Goal: Use online tool/utility: Use online tool/utility

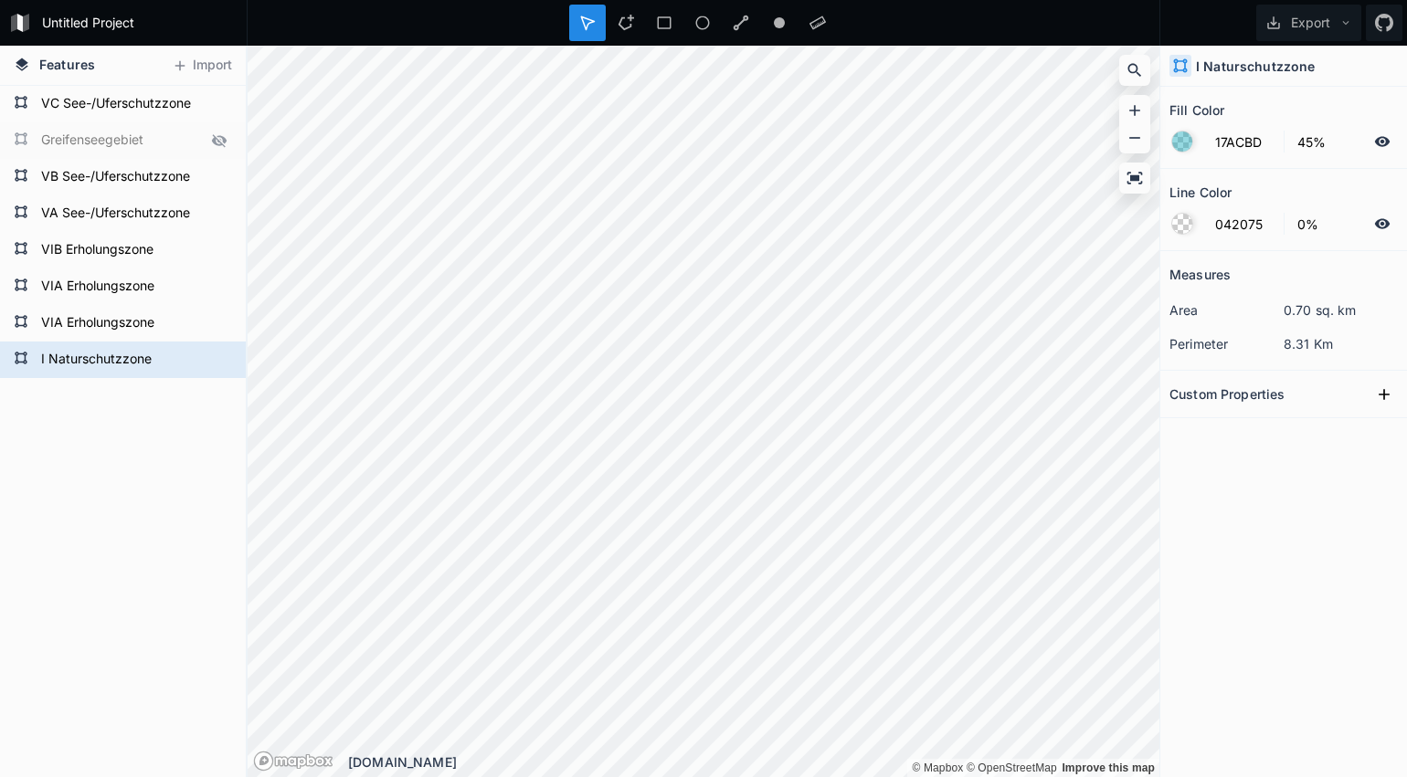
click at [1200, 151] on form "17ACBD 45%" at bounding box center [1283, 141] width 228 height 35
click at [1188, 147] on div at bounding box center [1182, 142] width 20 height 20
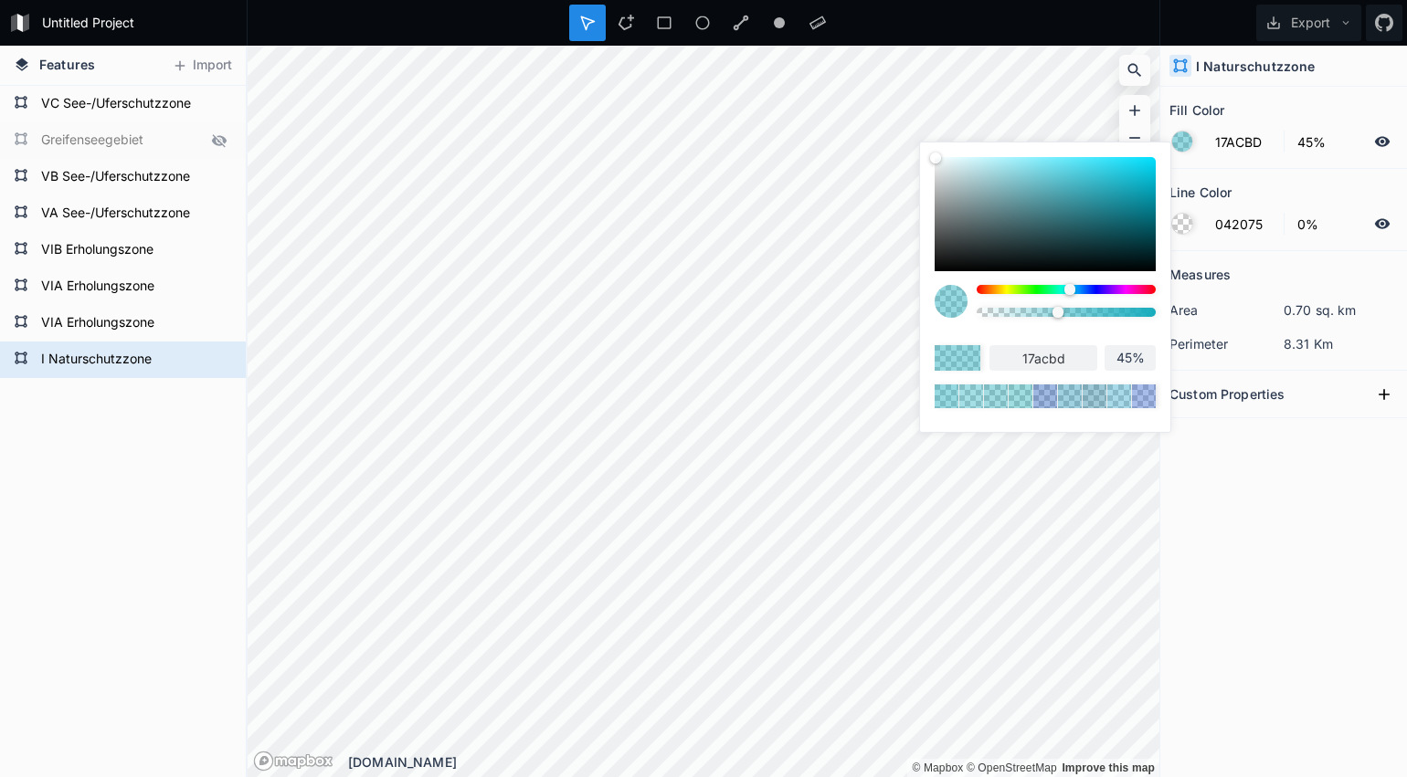
type input "179BBD"
type input "179bbd"
type input "1796BD"
type input "1796bd"
type input "1793BD"
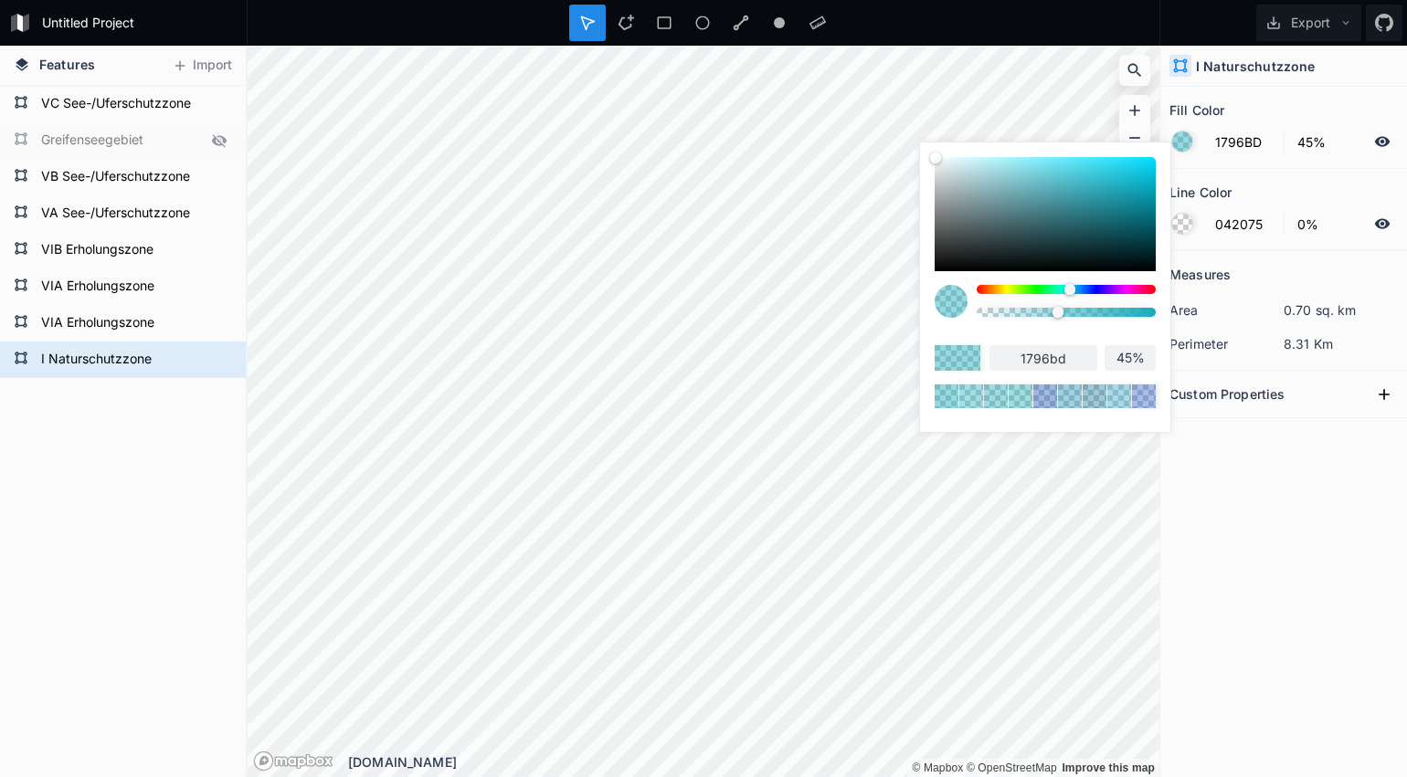
type input "1793bd"
type input "178EBD"
type input "178ebd"
type input "1788BD"
type input "1788bd"
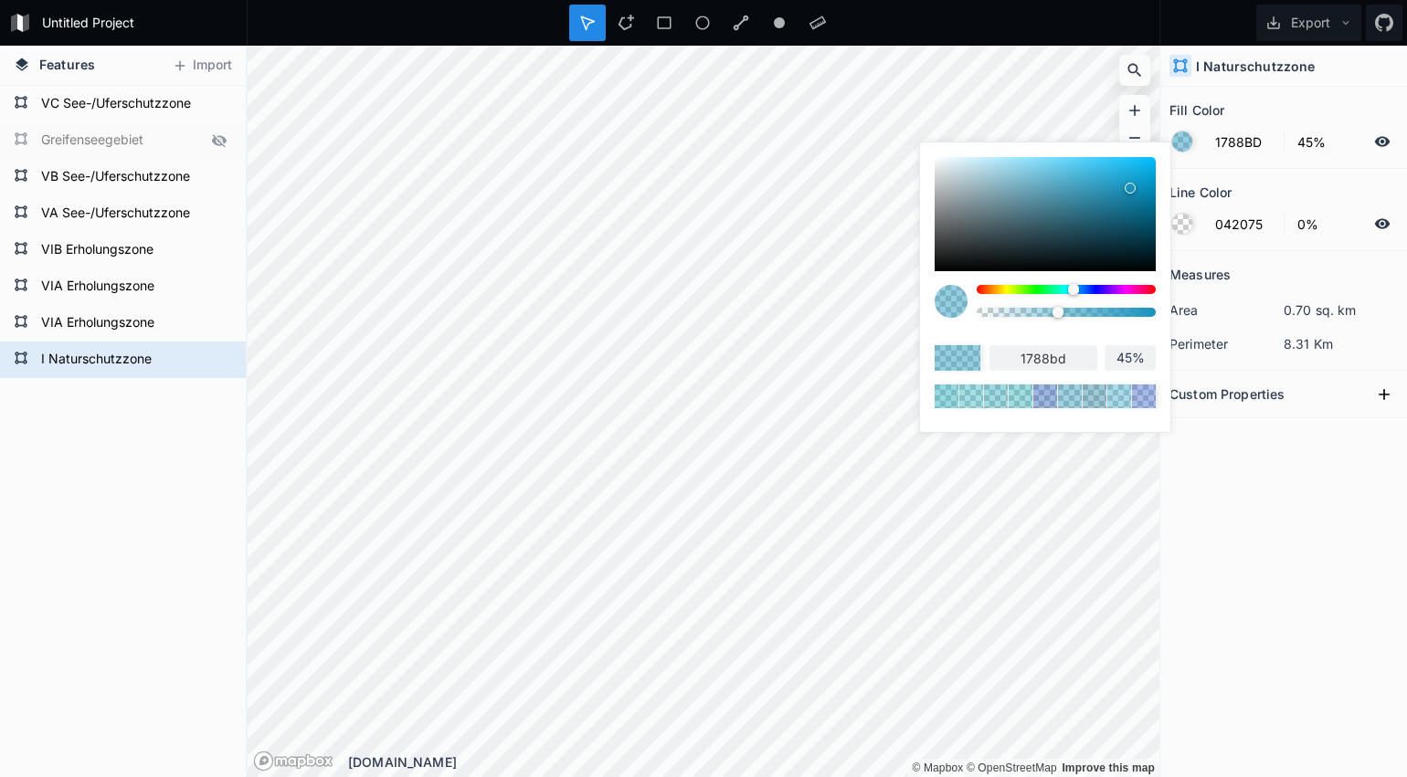
type input "1783BD"
type input "1783bd"
type input "177DBD"
type input "177dbd"
type input "1778BD"
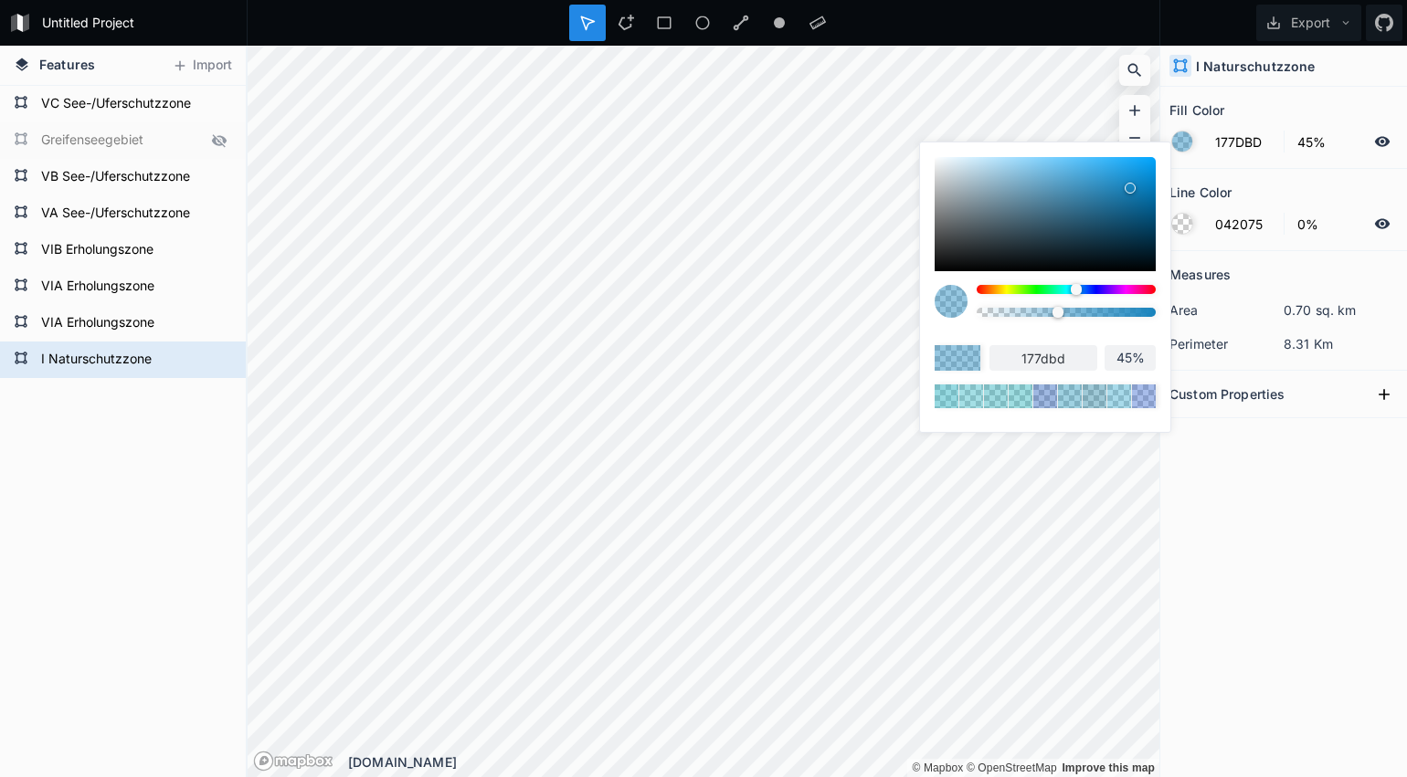
type input "1778bd"
type input "1772BD"
type input "1772bd"
type input "176CBD"
type input "176cbd"
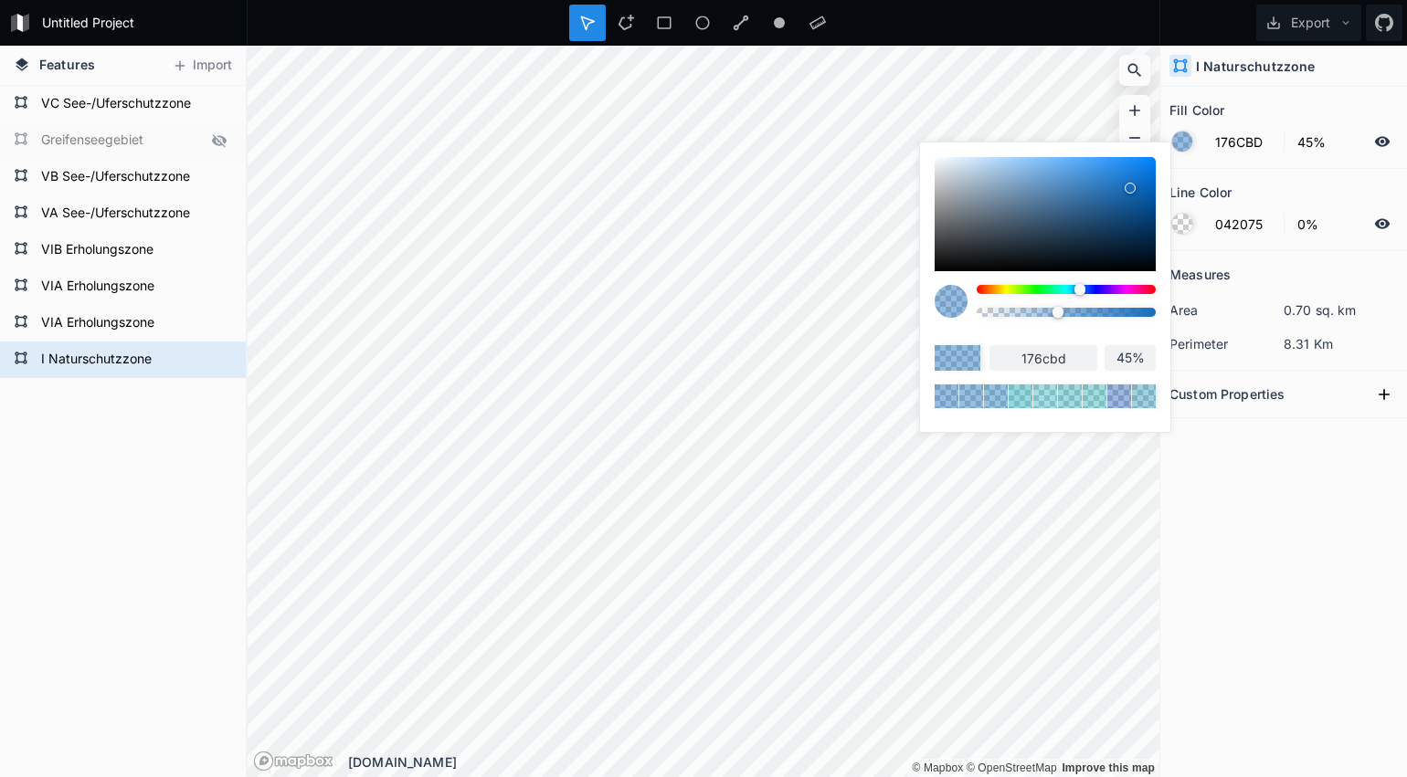
click at [1080, 290] on div at bounding box center [1079, 289] width 11 height 11
type input "46%"
type input "47%"
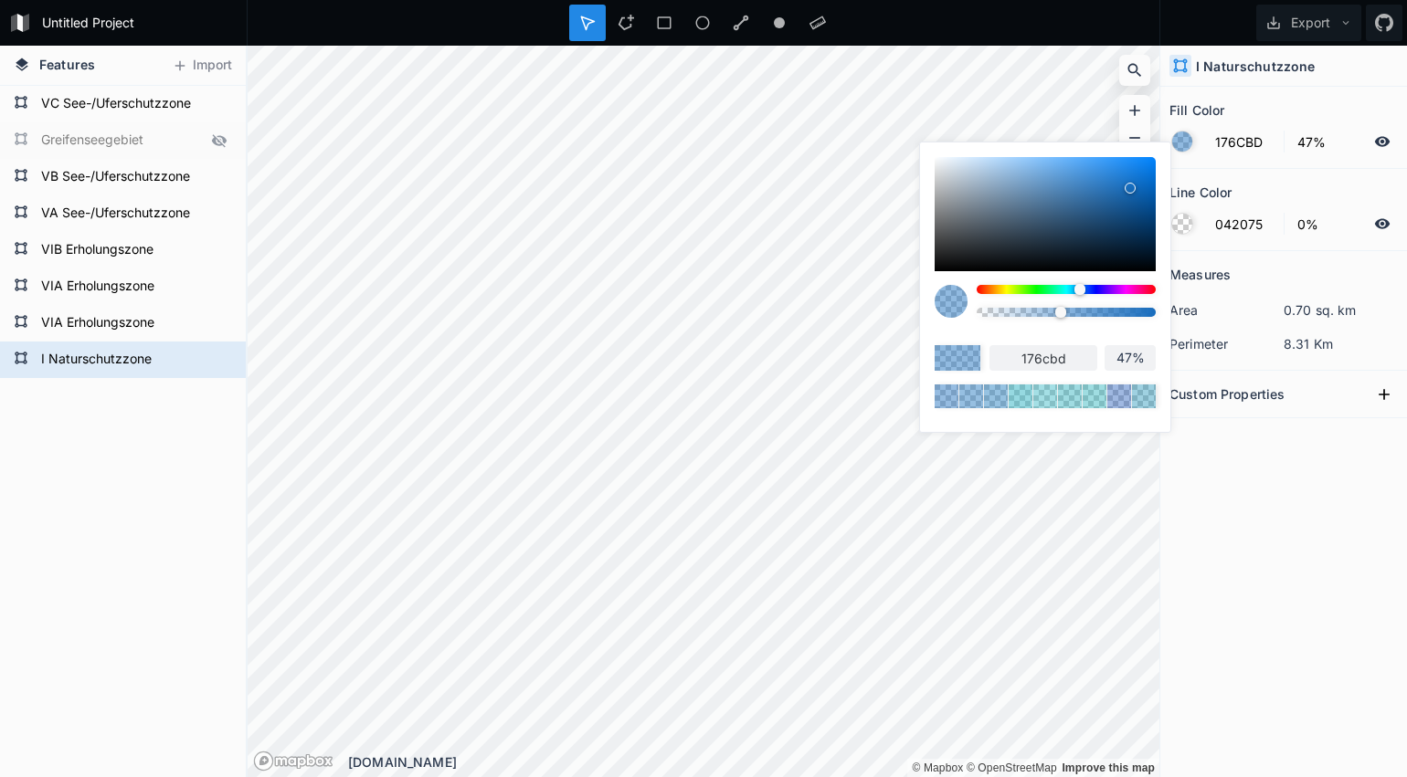
type input "48%"
type input "49%"
type input "50%"
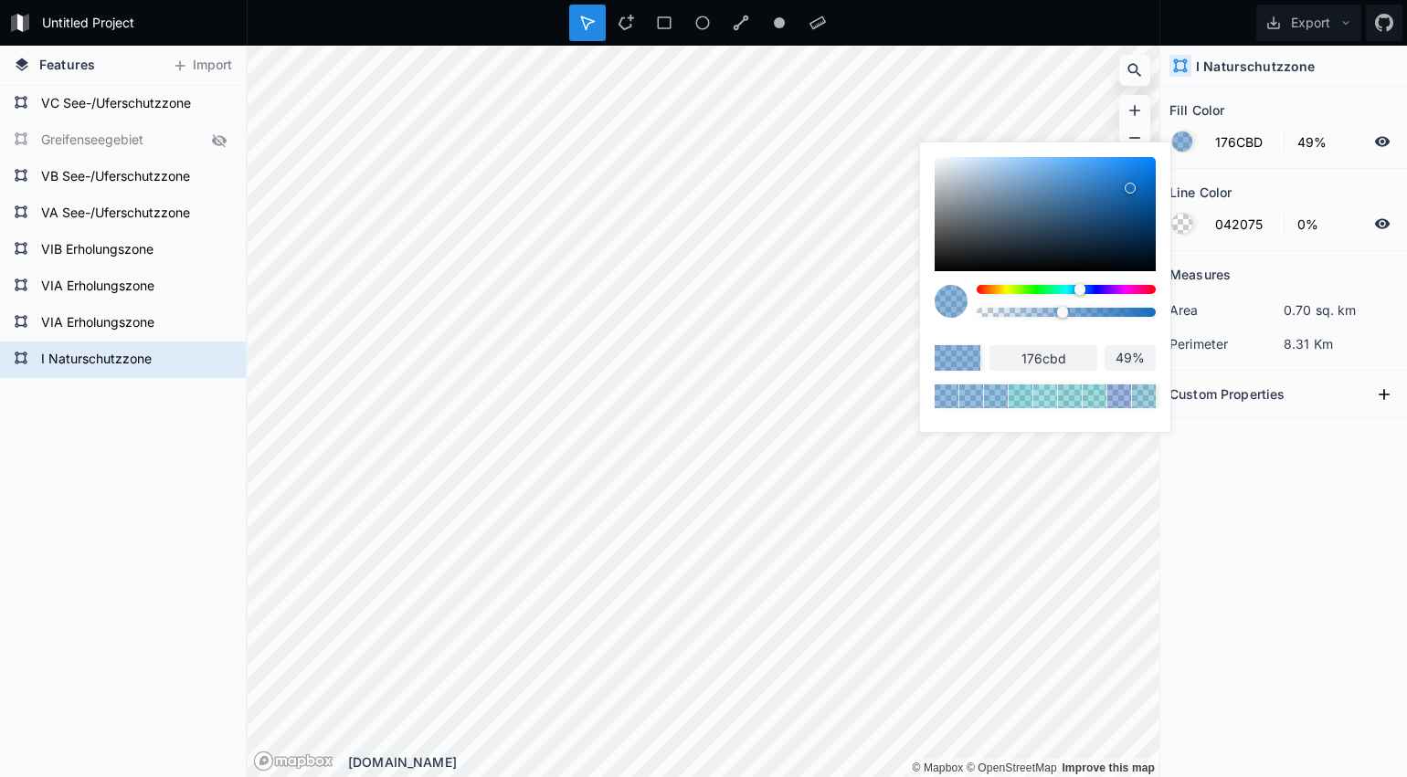
type input "50%"
type input "51%"
type input "52%"
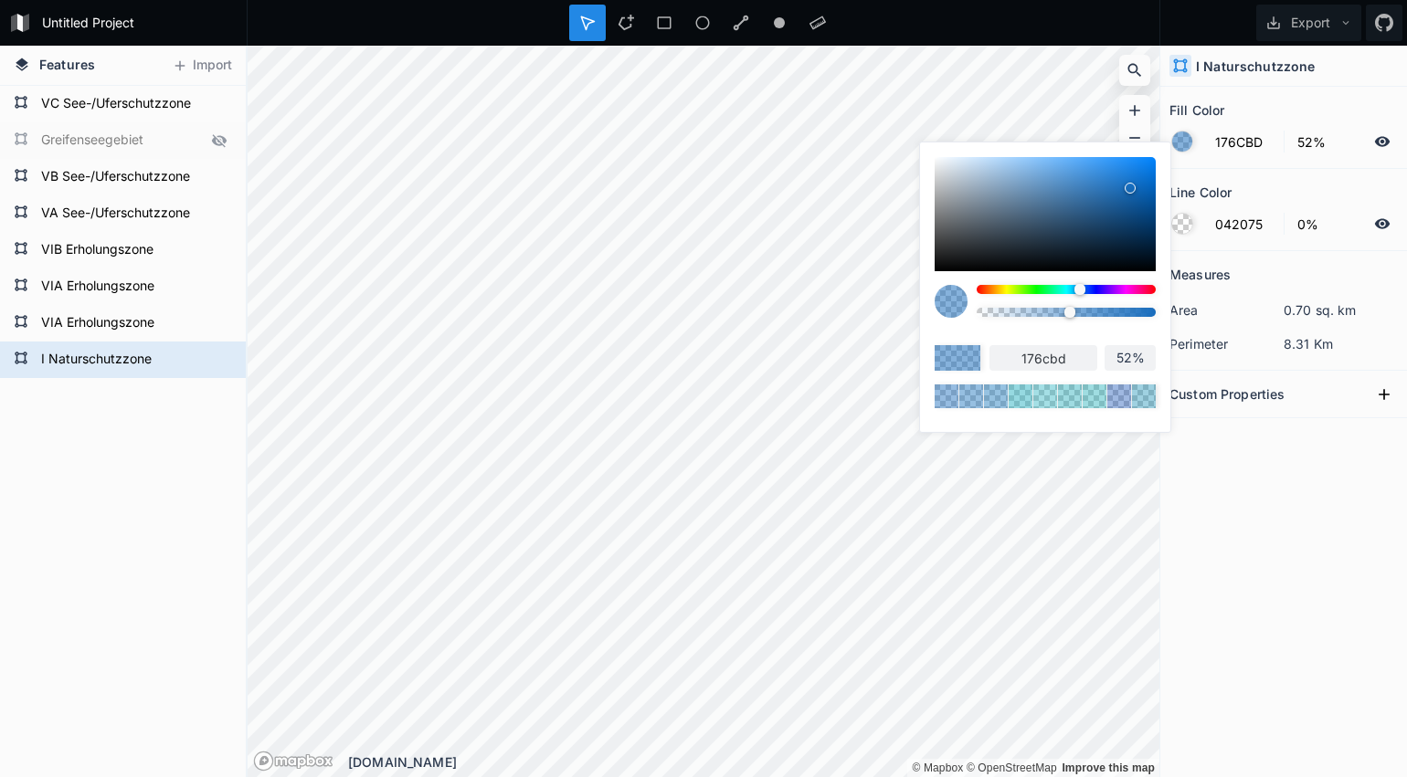
type input "53%"
click at [1072, 314] on div at bounding box center [1071, 312] width 11 height 11
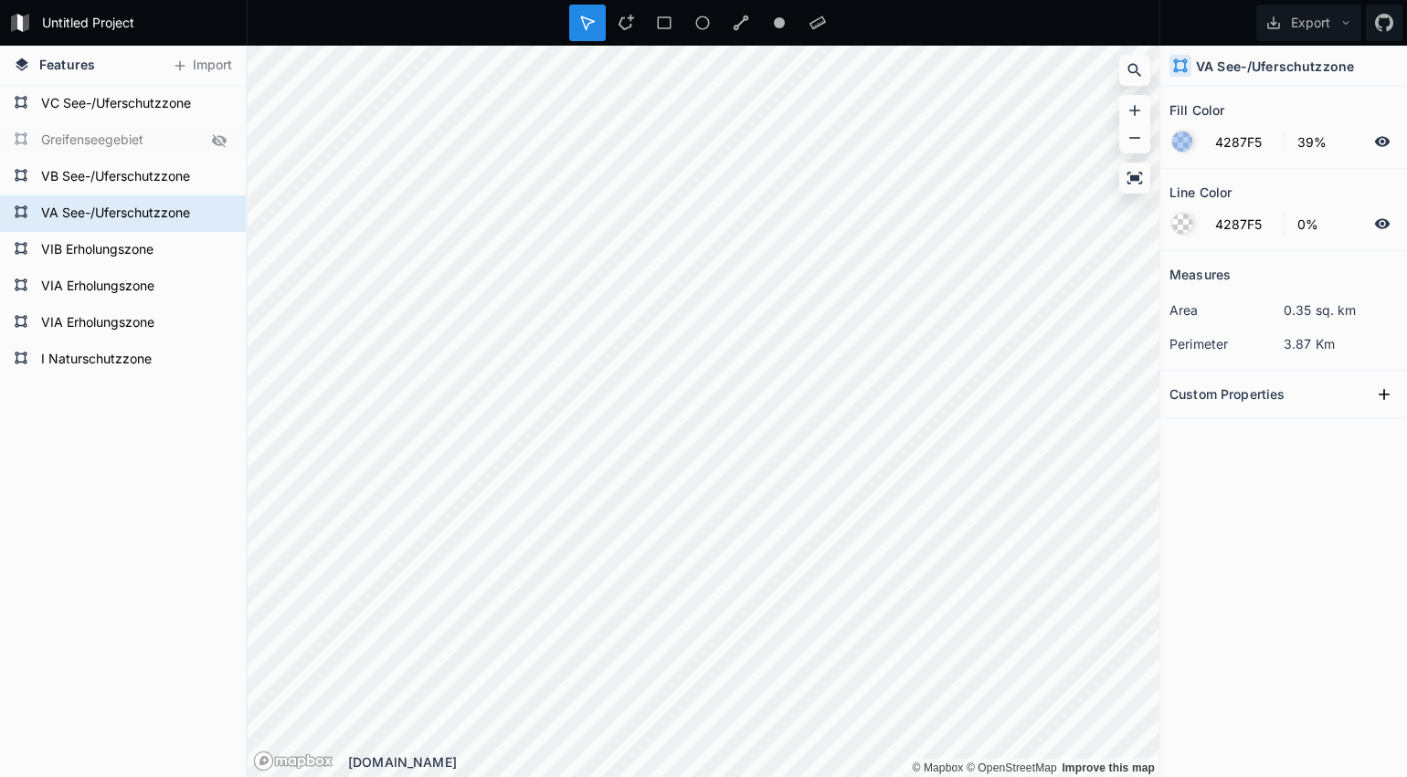
click at [1177, 143] on div at bounding box center [1182, 142] width 20 height 20
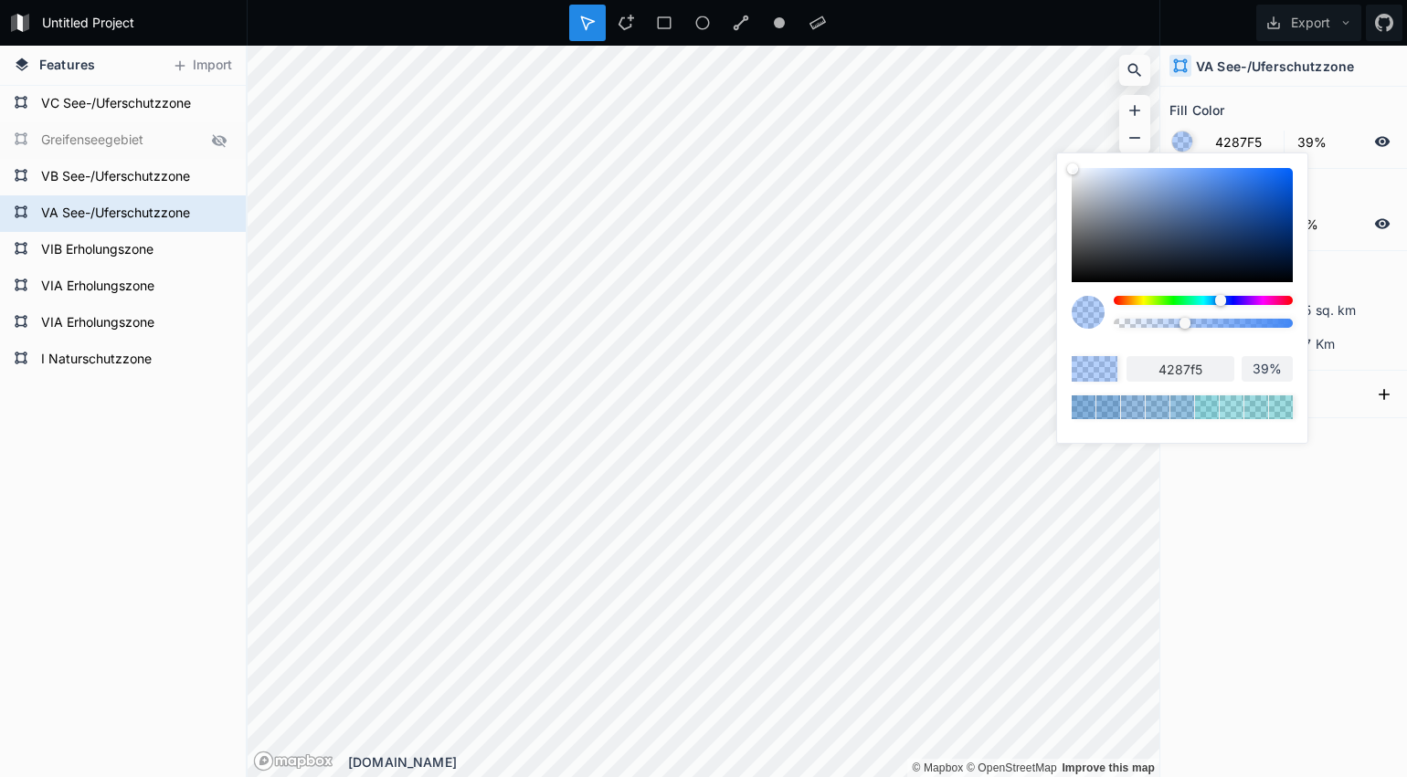
scroll to position [1, 0]
drag, startPoint x: 1084, startPoint y: 291, endPoint x: 1098, endPoint y: 294, distance: 14.0
click at [1082, 291] on div "4287f5 39%" at bounding box center [1182, 293] width 221 height 251
type input "427BF5"
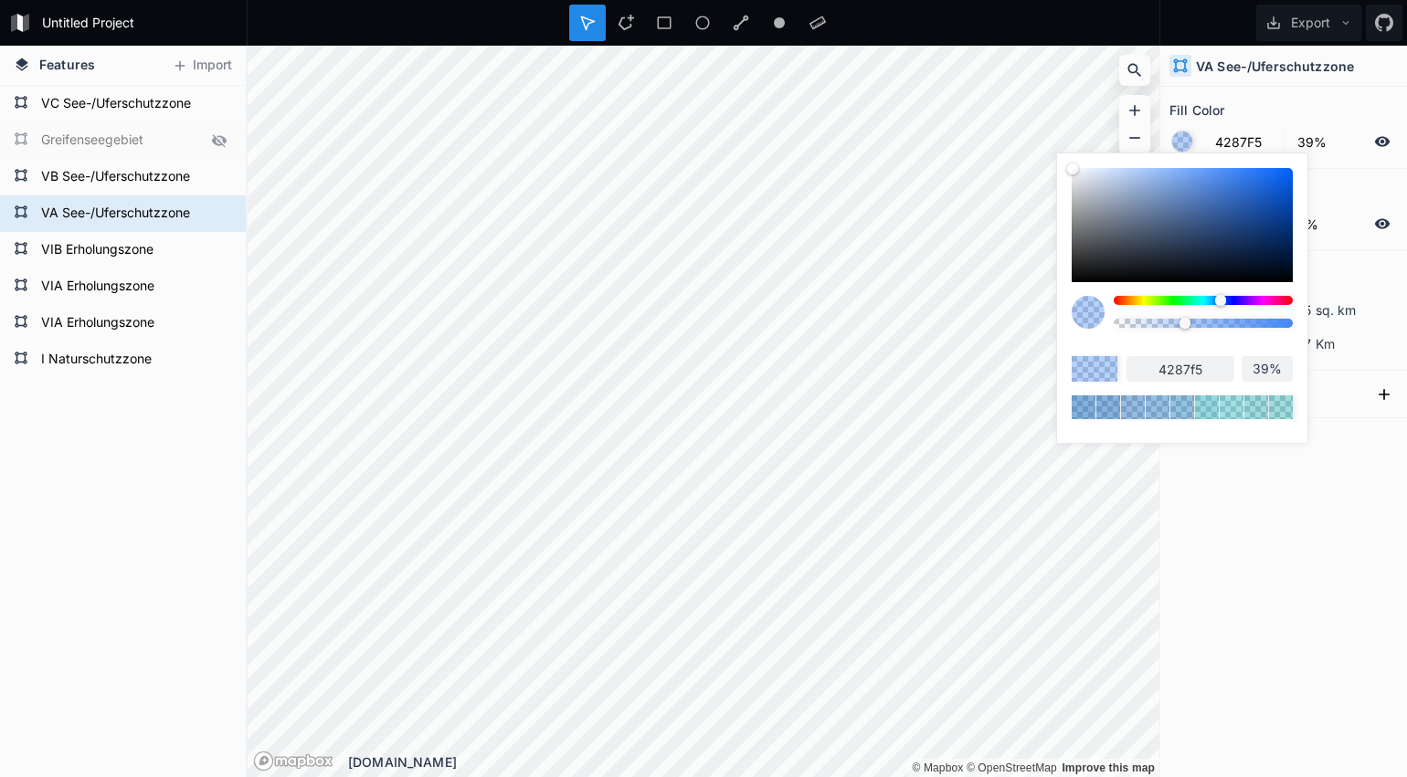
type input "427bf5"
type input "4281F5"
type input "4281f5"
type input "427BF5"
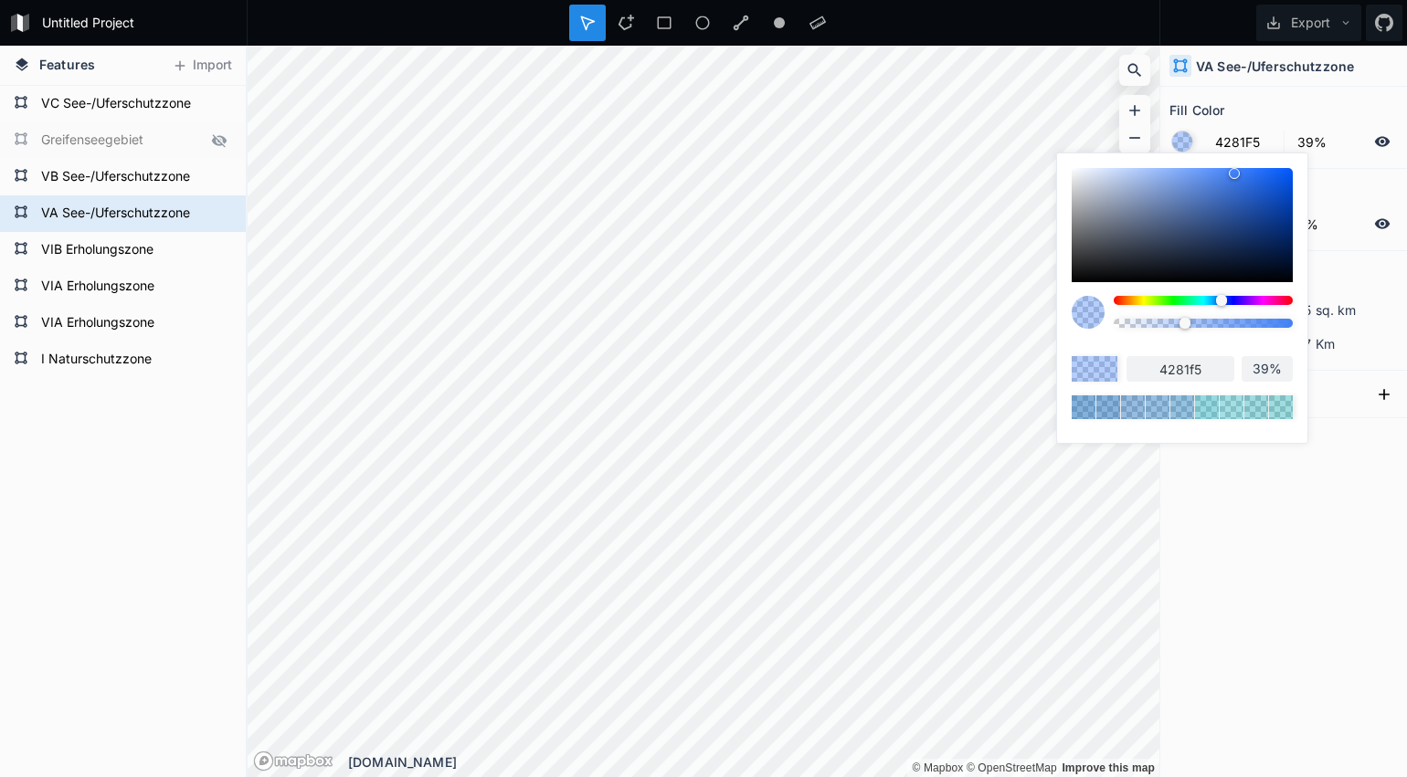
type input "427bf5"
type input "4281F5"
type input "4281f5"
type input "4287F5"
type input "4287f5"
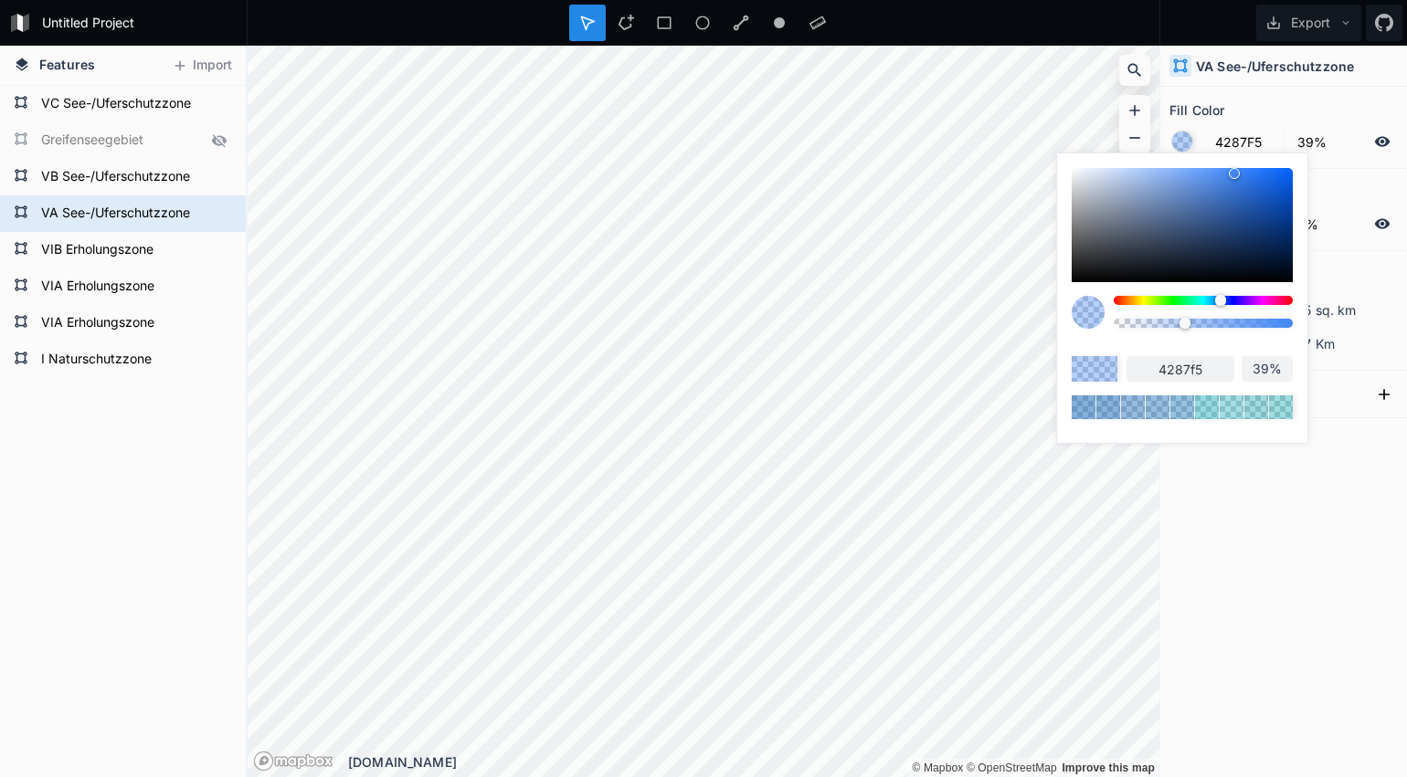
type input "428DF5"
type input "428df5"
type input "4293F5"
type input "4293f5"
type input "4298F5"
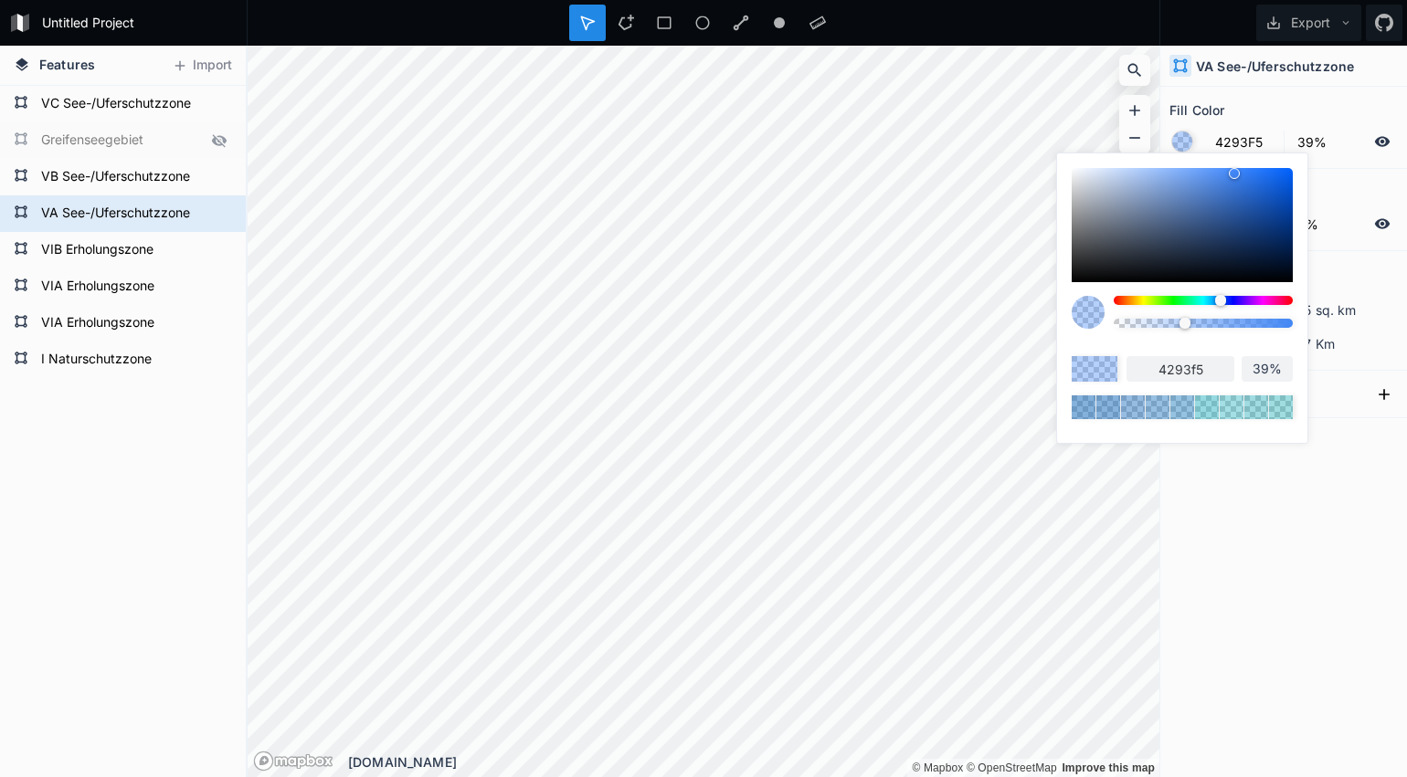
type input "4298f5"
type input "429EF5"
type input "429ef5"
type input "42A4F5"
type input "42a4f5"
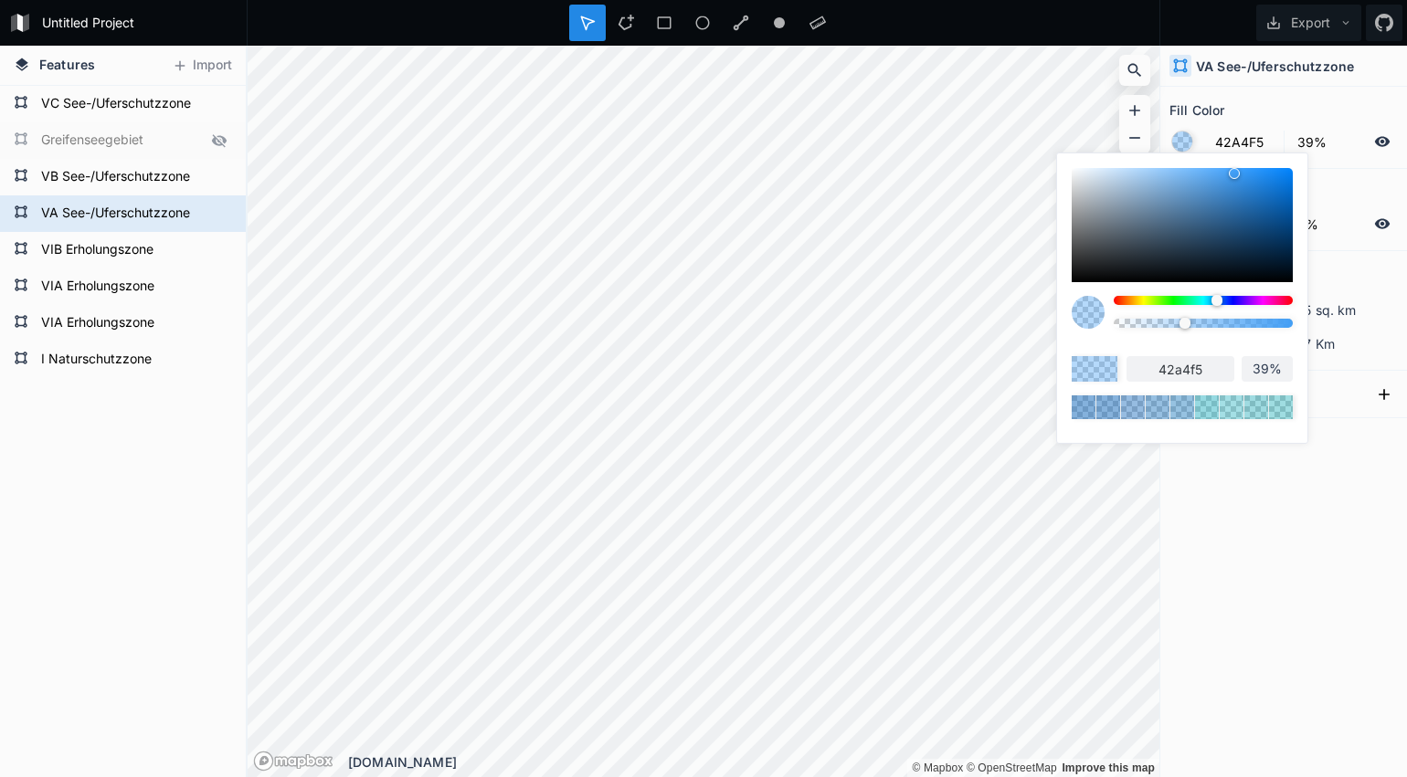
type input "42AAF5"
type input "42aaf5"
type input "42B0F5"
type input "42b0f5"
type input "42B6F5"
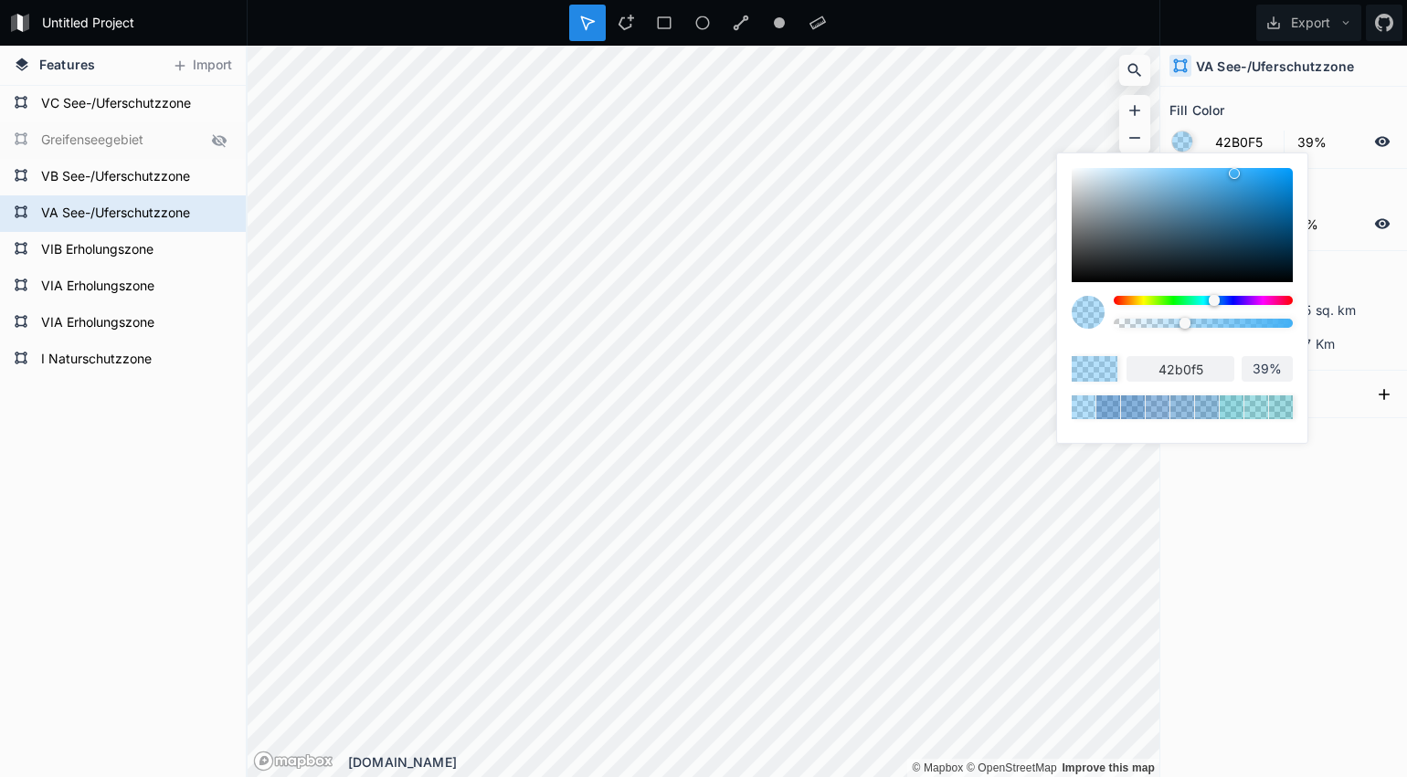
type input "42b6f5"
type input "42BCF5"
type input "42bcf5"
type input "42C2F5"
type input "42c2f5"
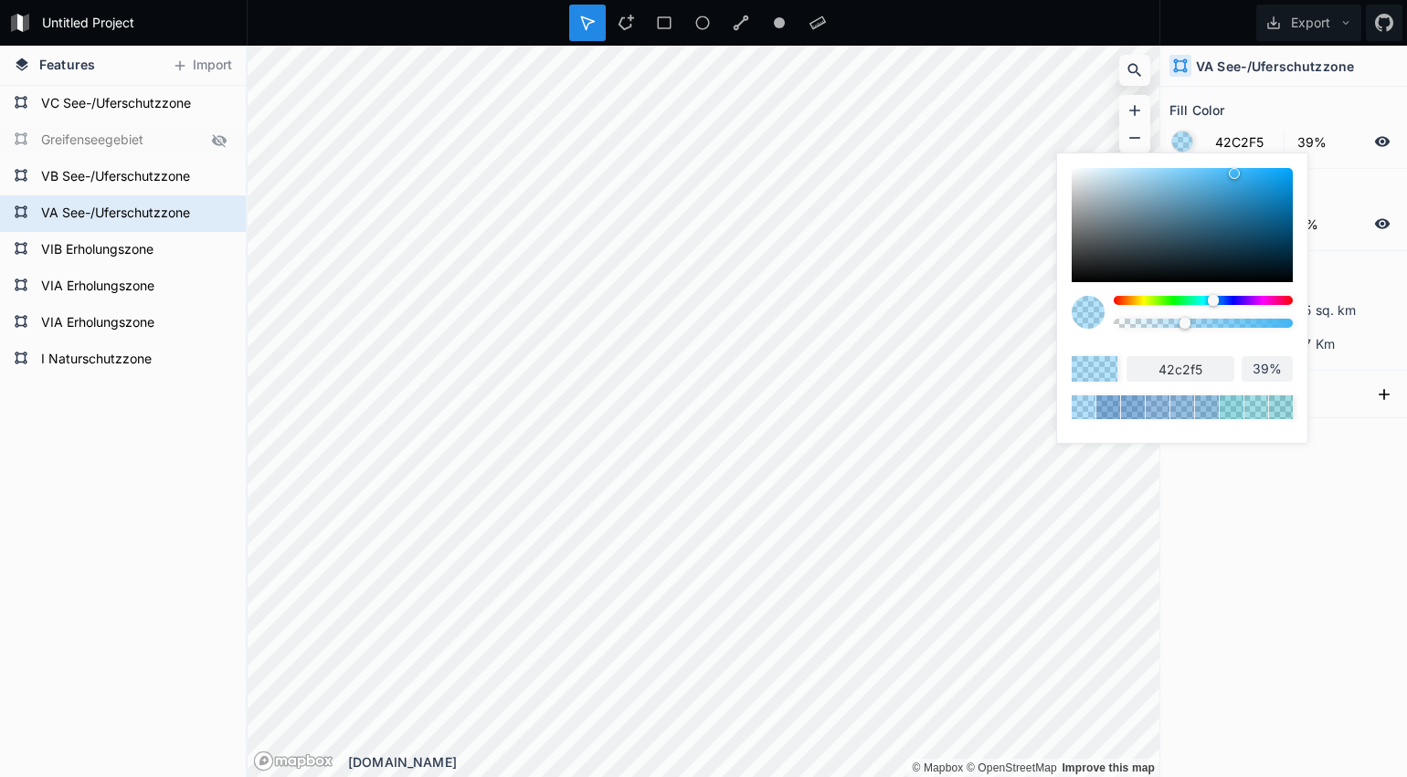
type input "42C8F5"
type input "42c8f5"
type input "42CBF5"
type input "42cbf5"
type input "42C8F5"
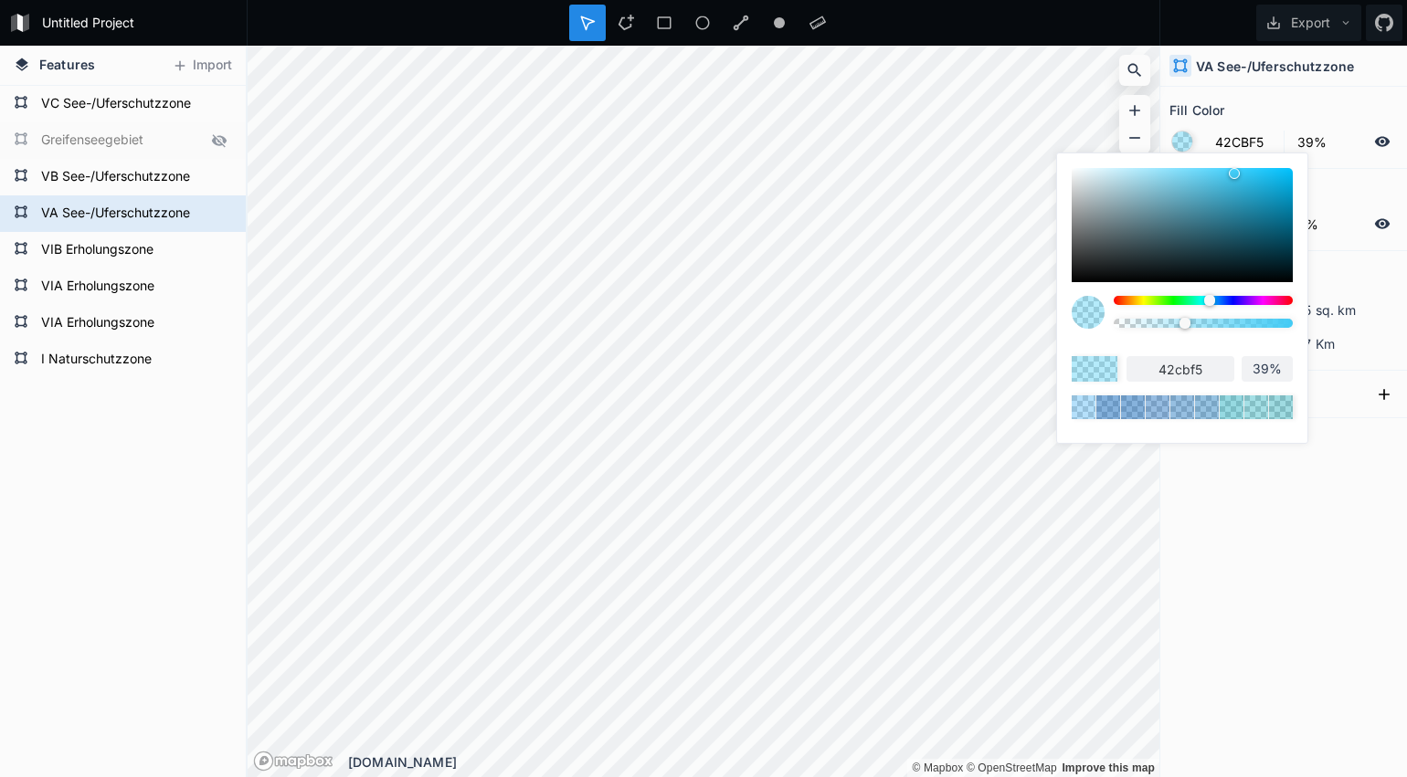
type input "42c8f5"
type input "42C2F5"
type input "42c2f5"
type input "42BCF5"
type input "42bcf5"
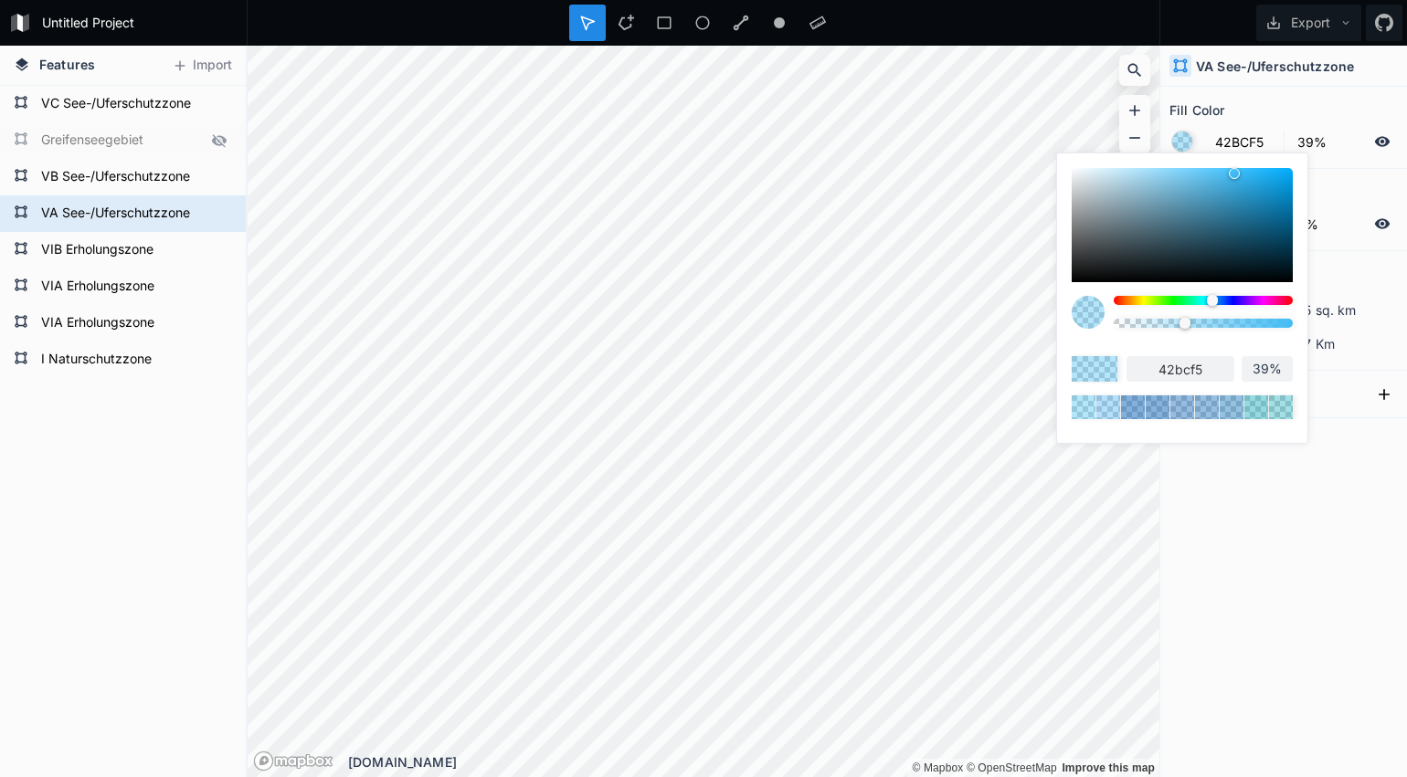
type input "42B6F5"
type input "42b6f5"
type input "42B0F5"
type input "42b0f5"
click at [1213, 301] on div at bounding box center [1214, 300] width 11 height 11
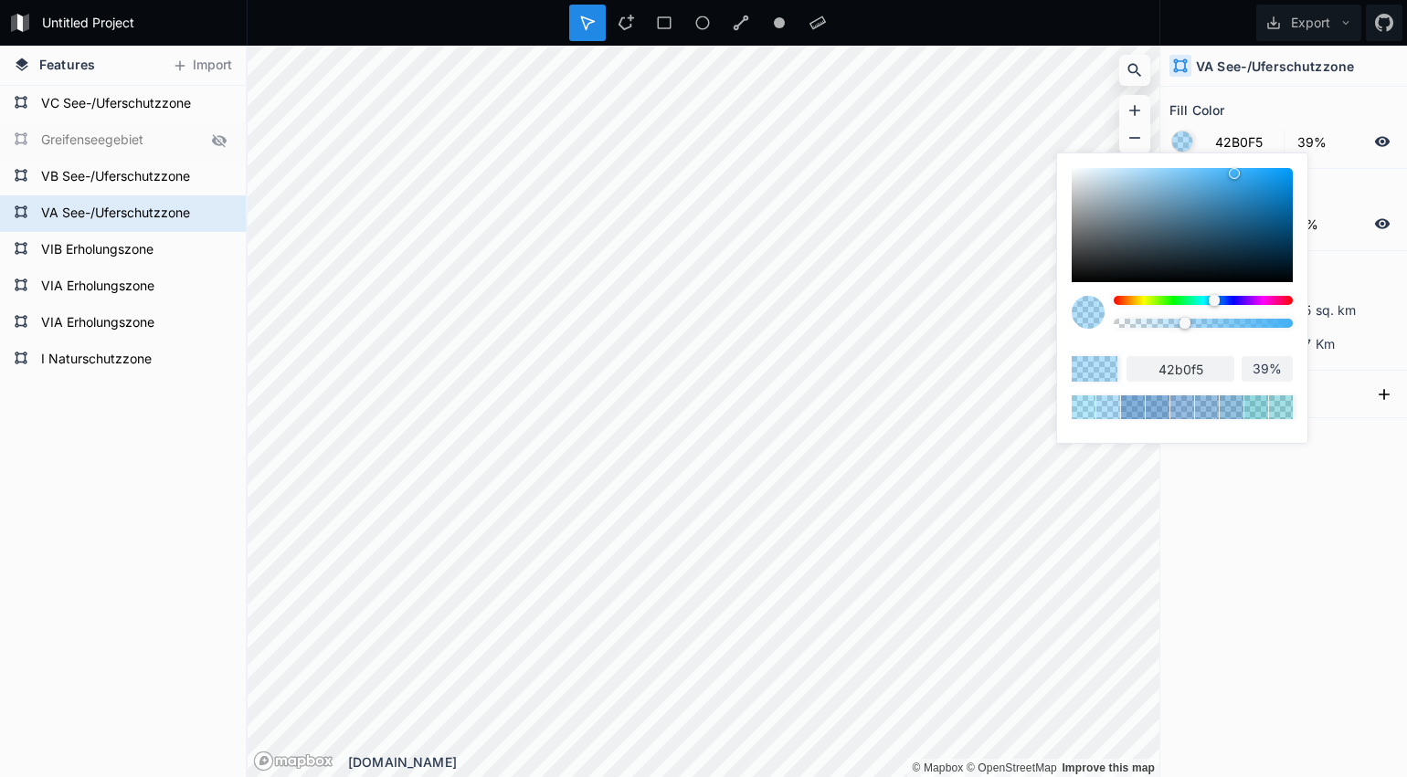
scroll to position [0, 0]
type input "47B2F5"
type input "47b2f5"
type input "46B0F2"
type input "46b0f2"
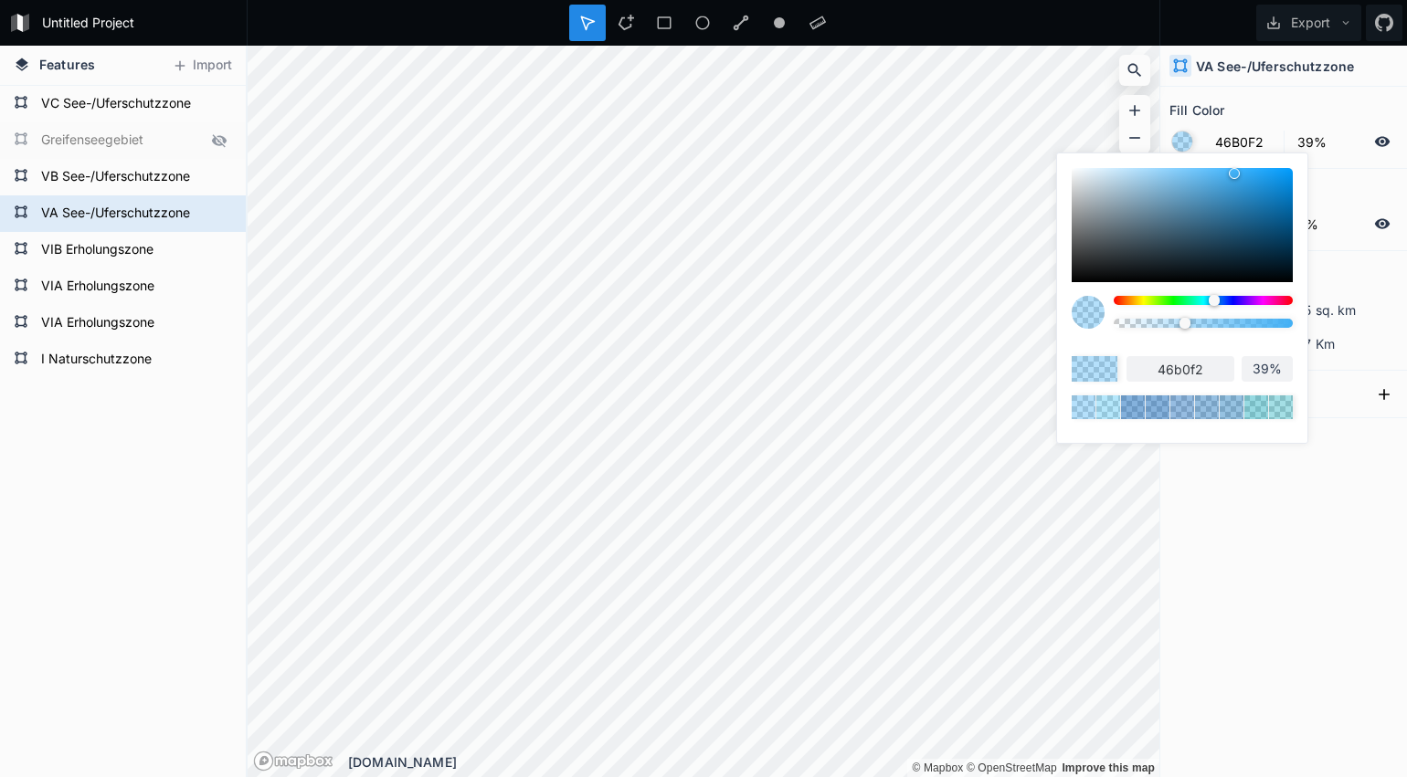
type input "49B1F2"
type input "49b1f2"
type input "48AFF0"
type input "48aff0"
type input "4AB0F0"
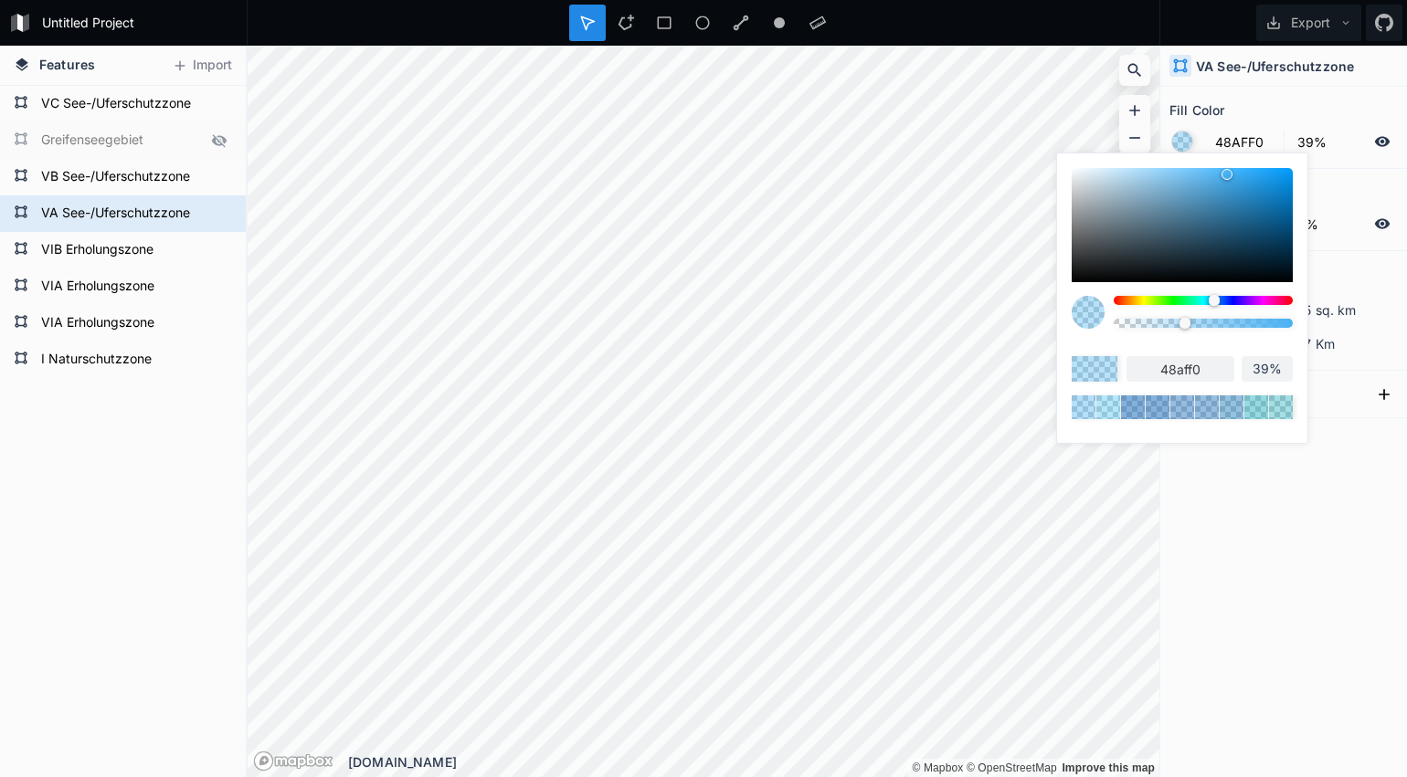
type input "4ab0f0"
type input "4DB1F0"
type input "4db1f0"
type input "4FB2F0"
type input "4fb2f0"
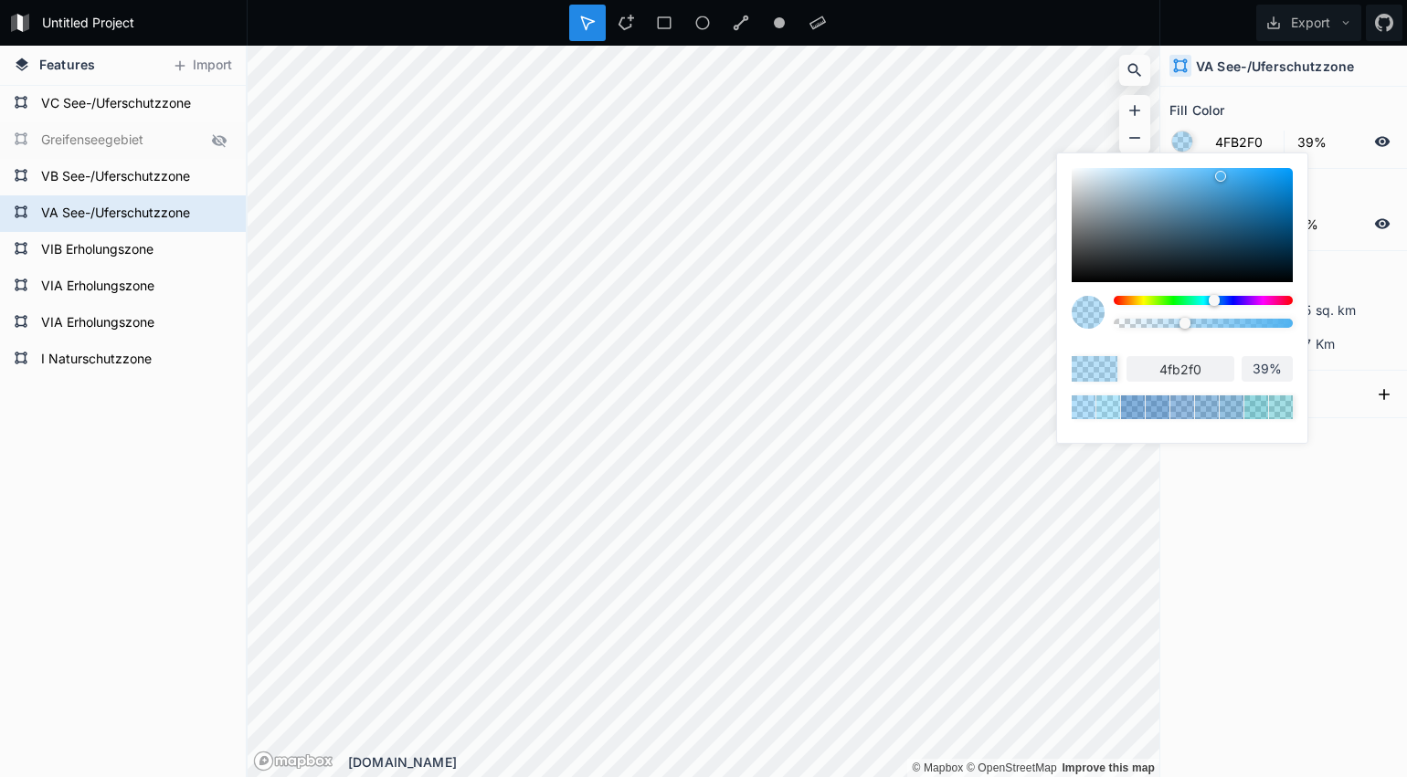
type input "51B3F0"
type input "51b3f0"
type input "54B4F0"
type input "54b4f0"
type input "56B5F0"
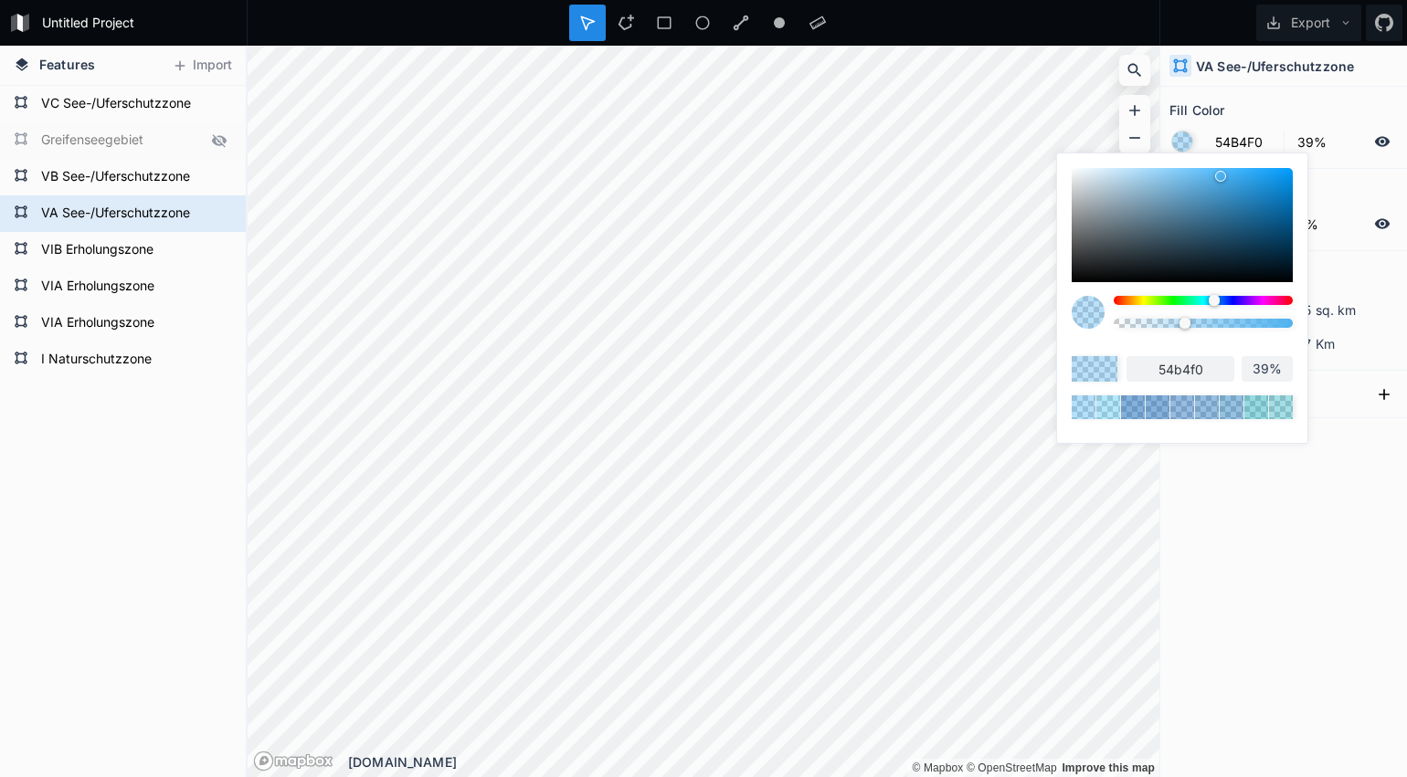
type input "56b5f0"
type input "59B6F0"
type input "59b6f0"
type input "5BB7F0"
type input "5bb7f0"
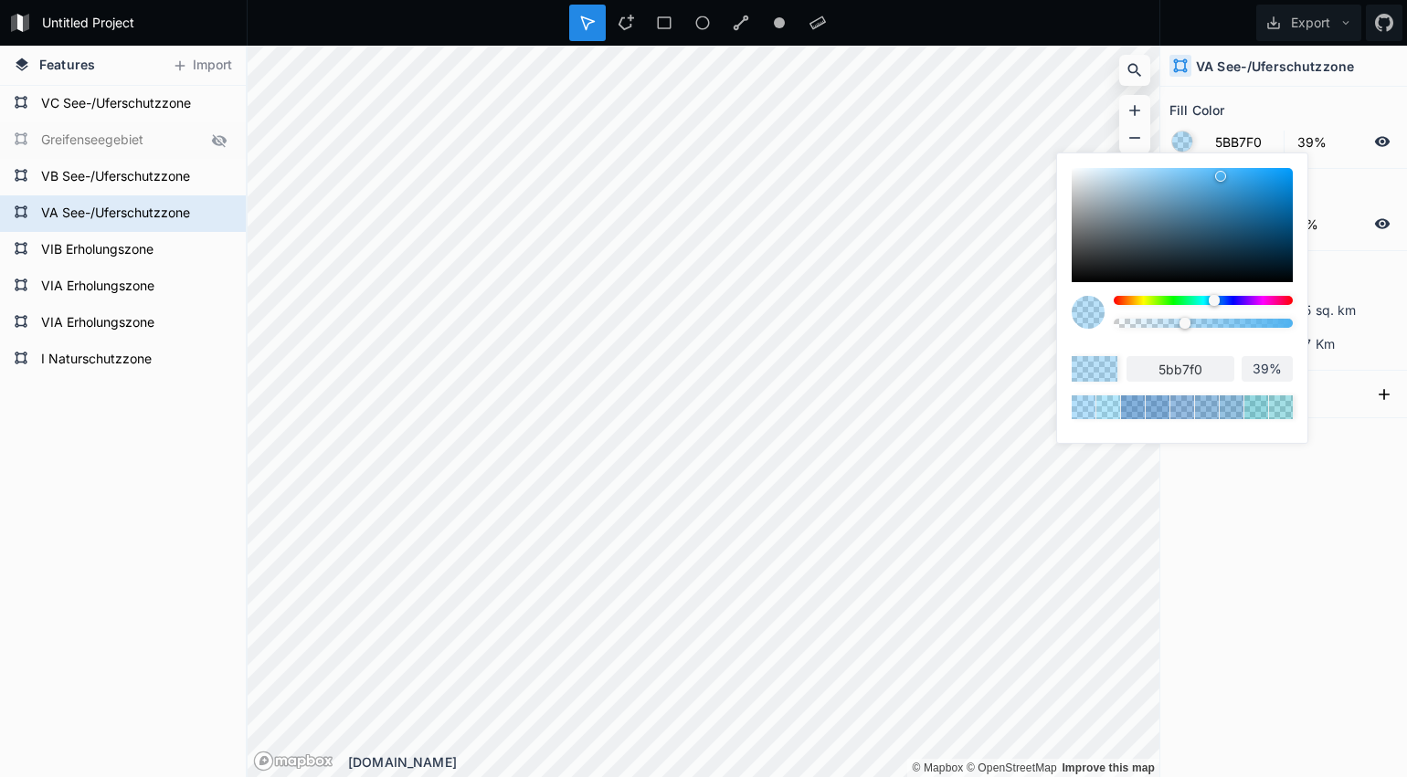
type input "5DB8F0"
type input "5db8f0"
type input "60B9F0"
type input "60b9f0"
type input "62B9F0"
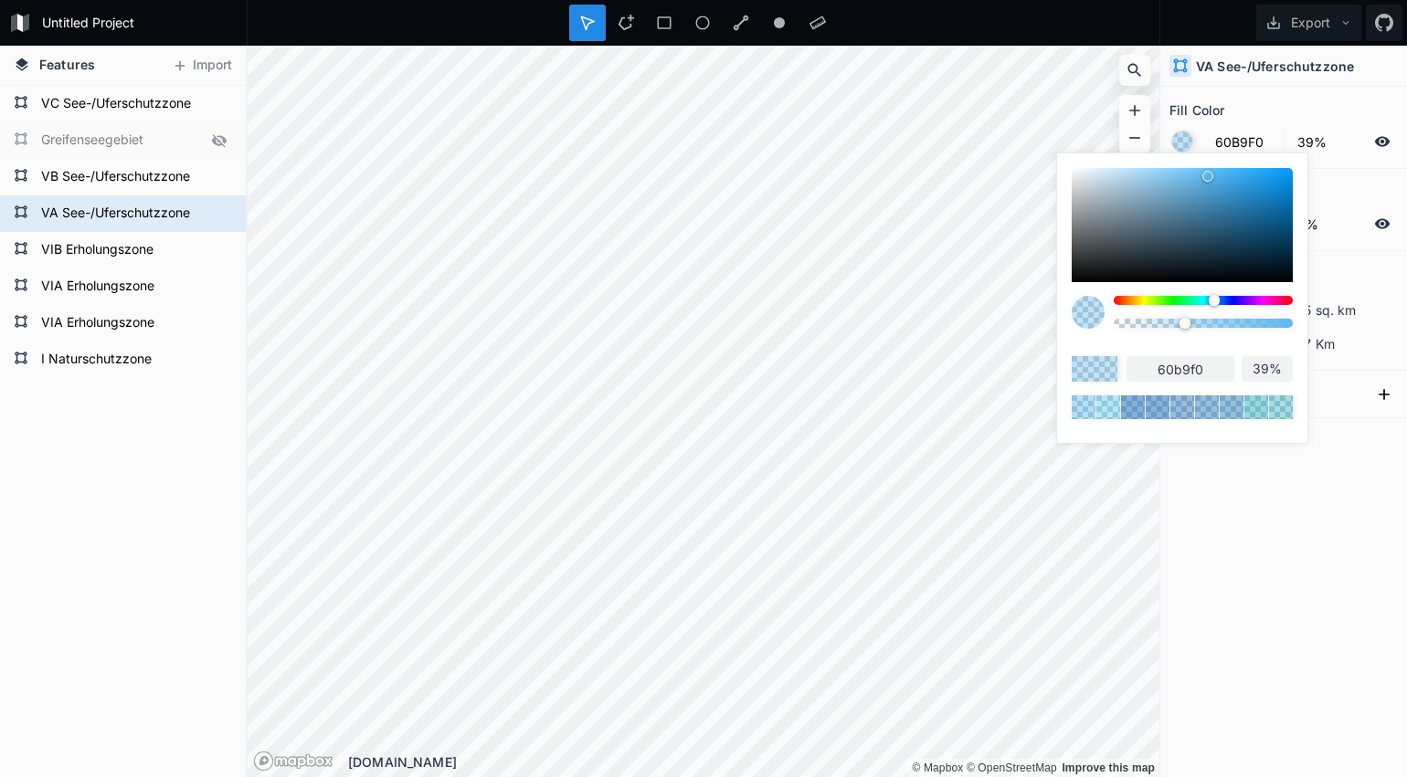
type input "62b9f0"
drag, startPoint x: 1229, startPoint y: 173, endPoint x: 1201, endPoint y: 174, distance: 27.5
click at [1201, 174] on div at bounding box center [1203, 176] width 11 height 11
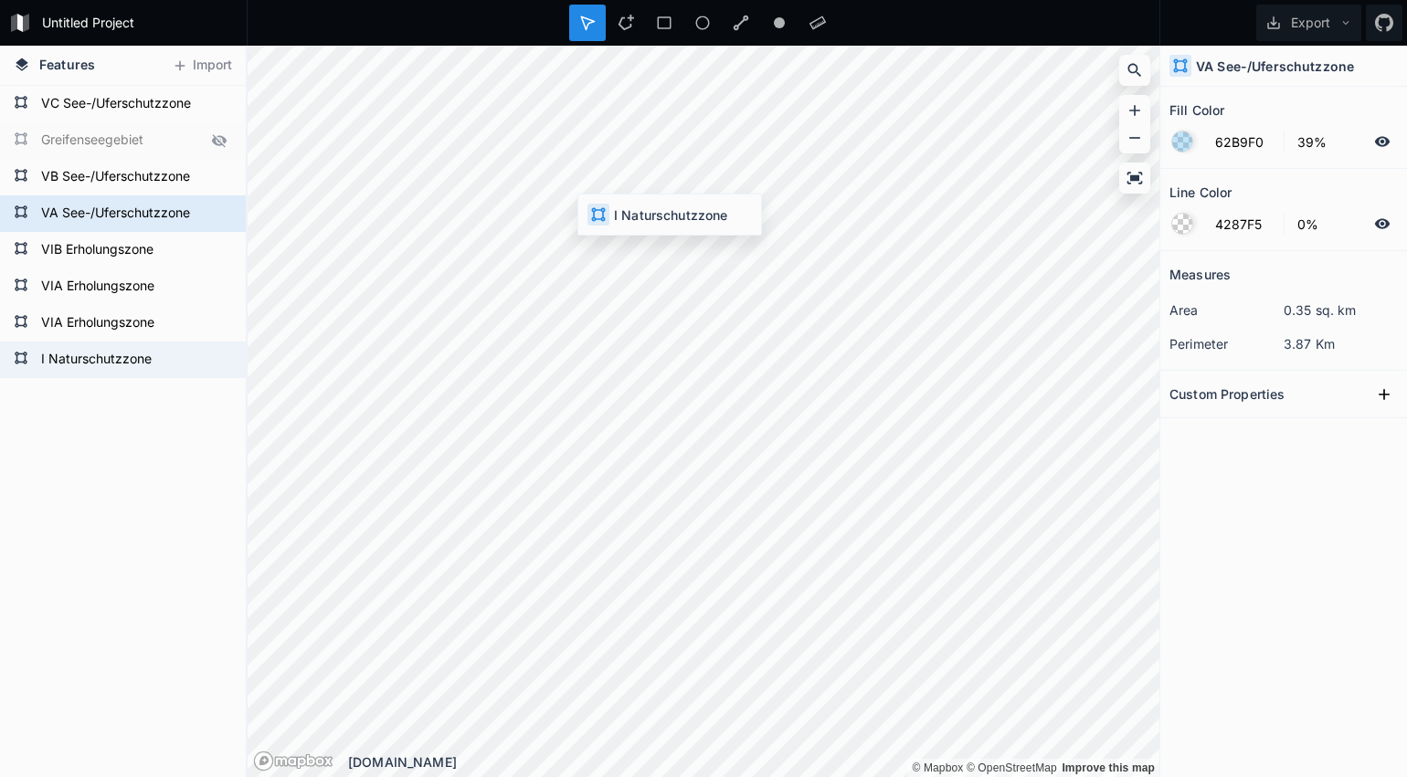
type input "176CBD"
type input "53%"
type input "042075"
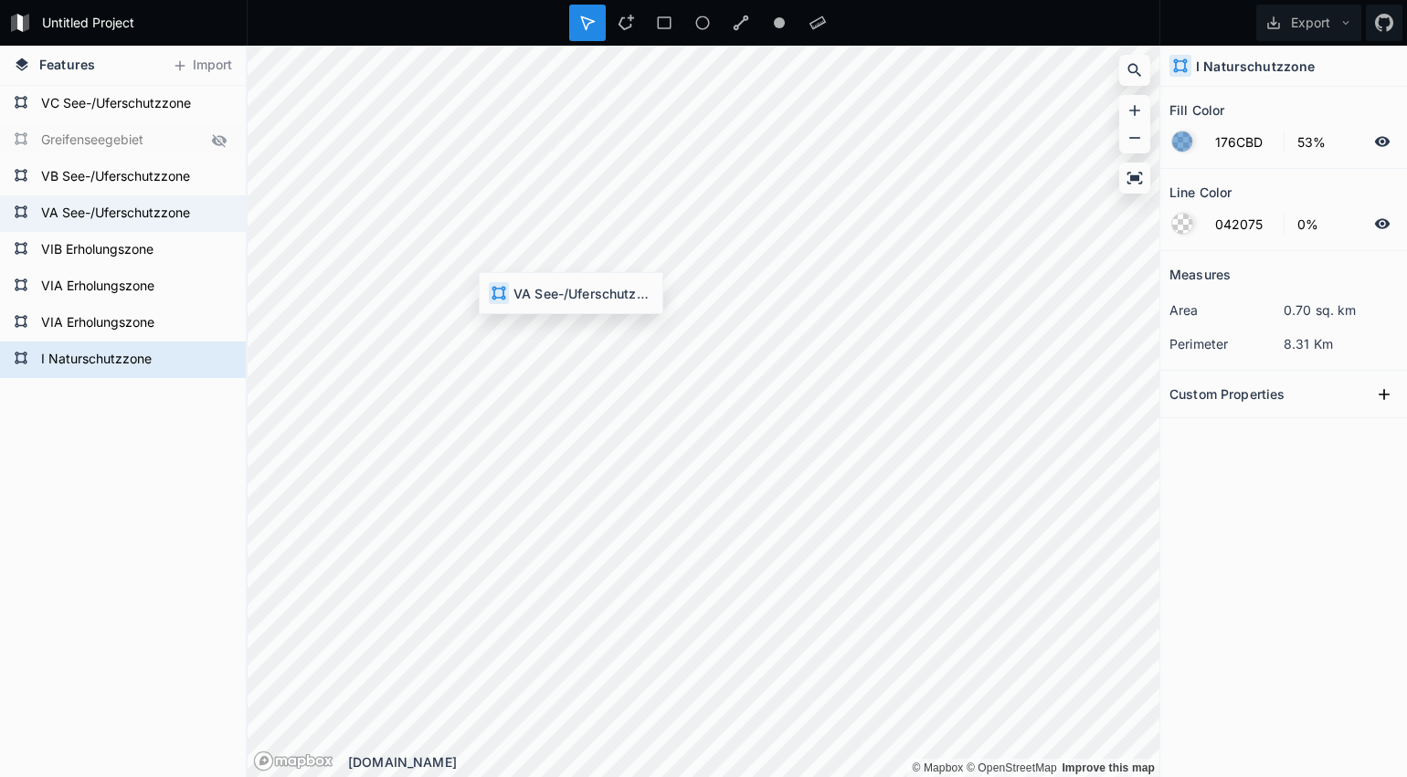
type input "62B9F0"
type input "39%"
type input "4287F5"
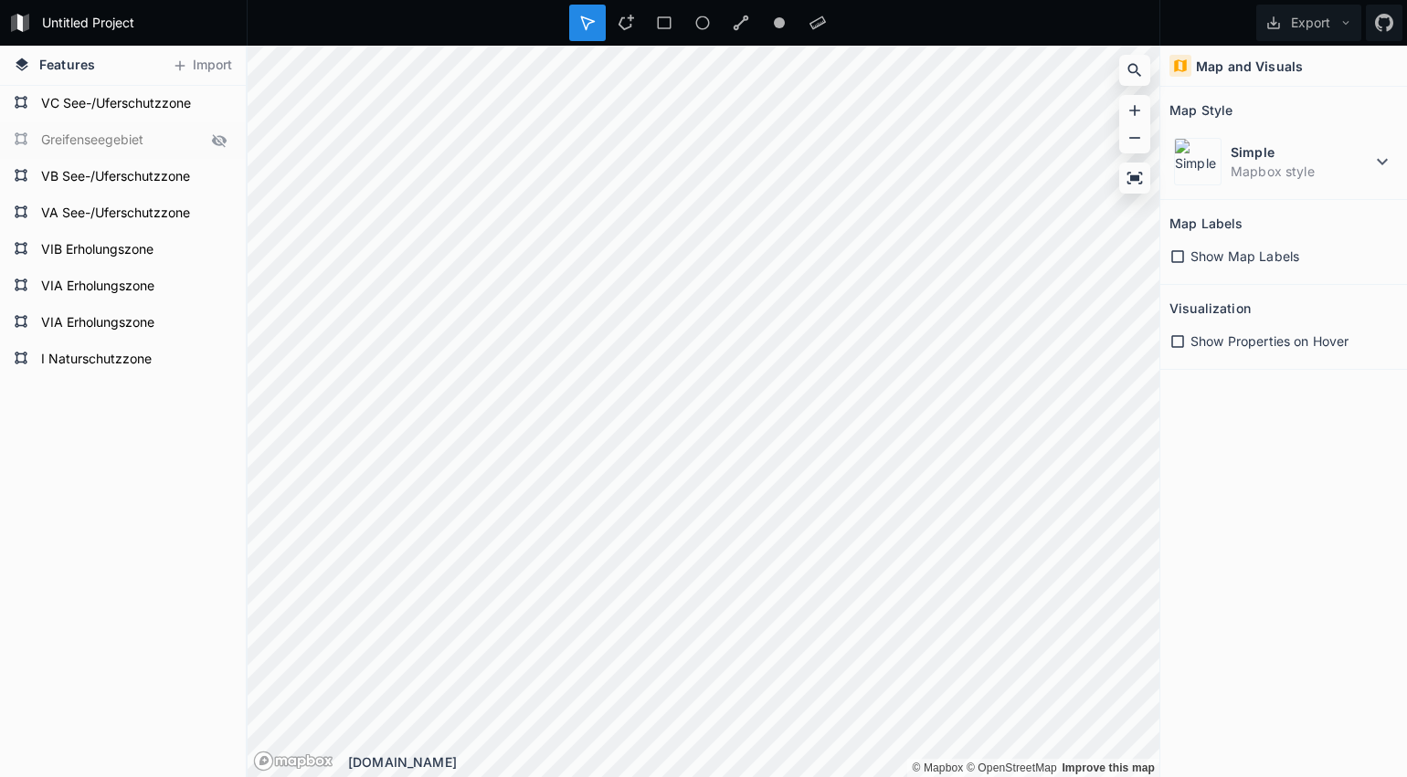
click at [1184, 342] on icon at bounding box center [1177, 341] width 16 height 16
click at [1201, 173] on img at bounding box center [1198, 162] width 48 height 48
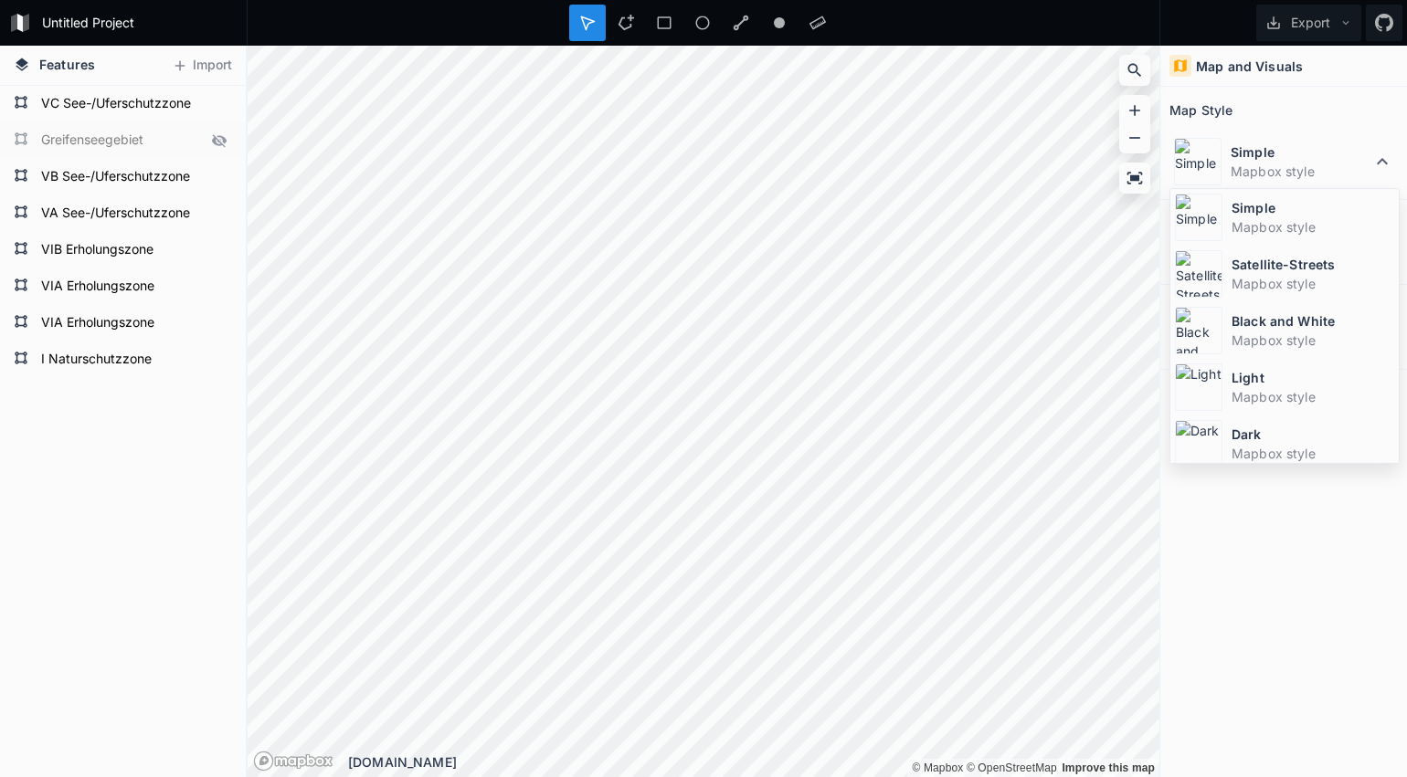
click at [1202, 279] on img at bounding box center [1199, 274] width 48 height 48
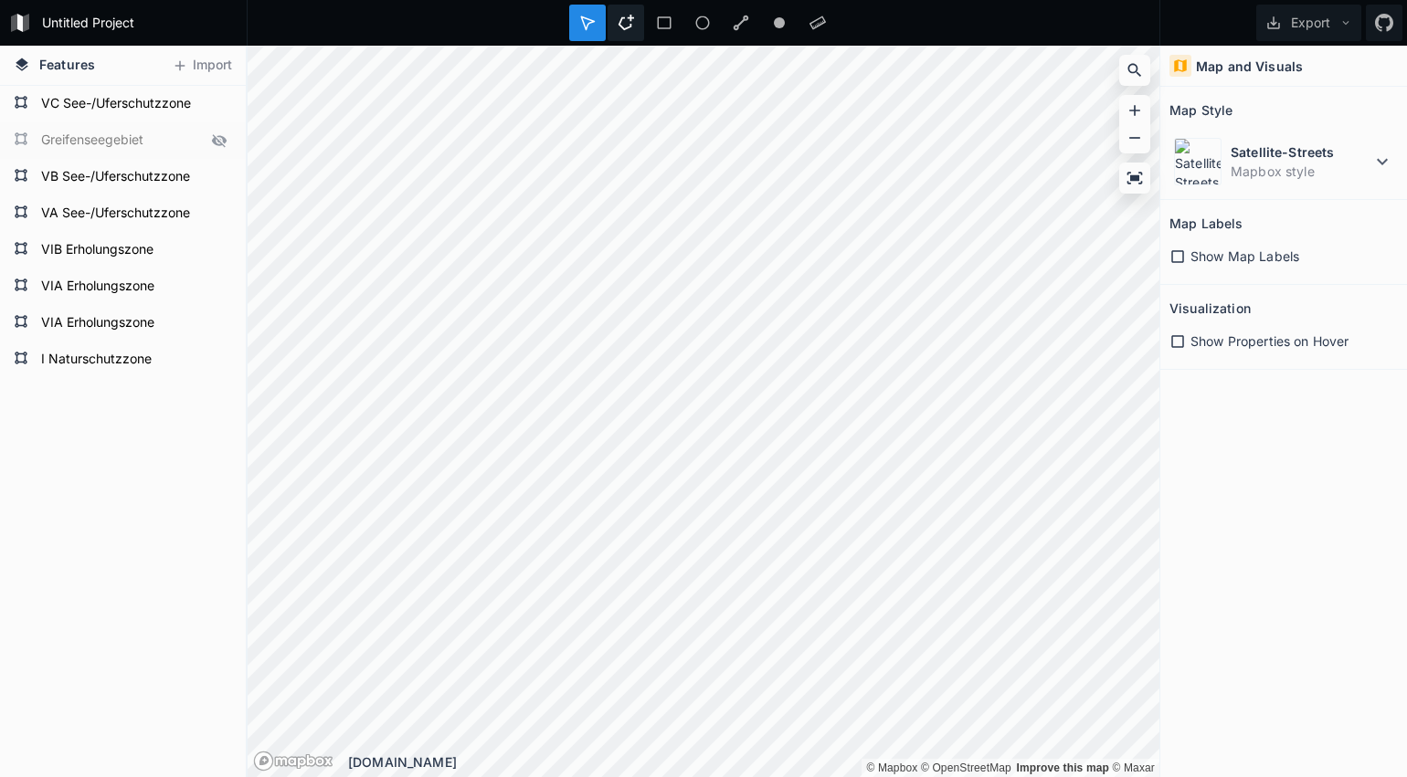
click at [626, 30] on icon at bounding box center [626, 23] width 16 height 16
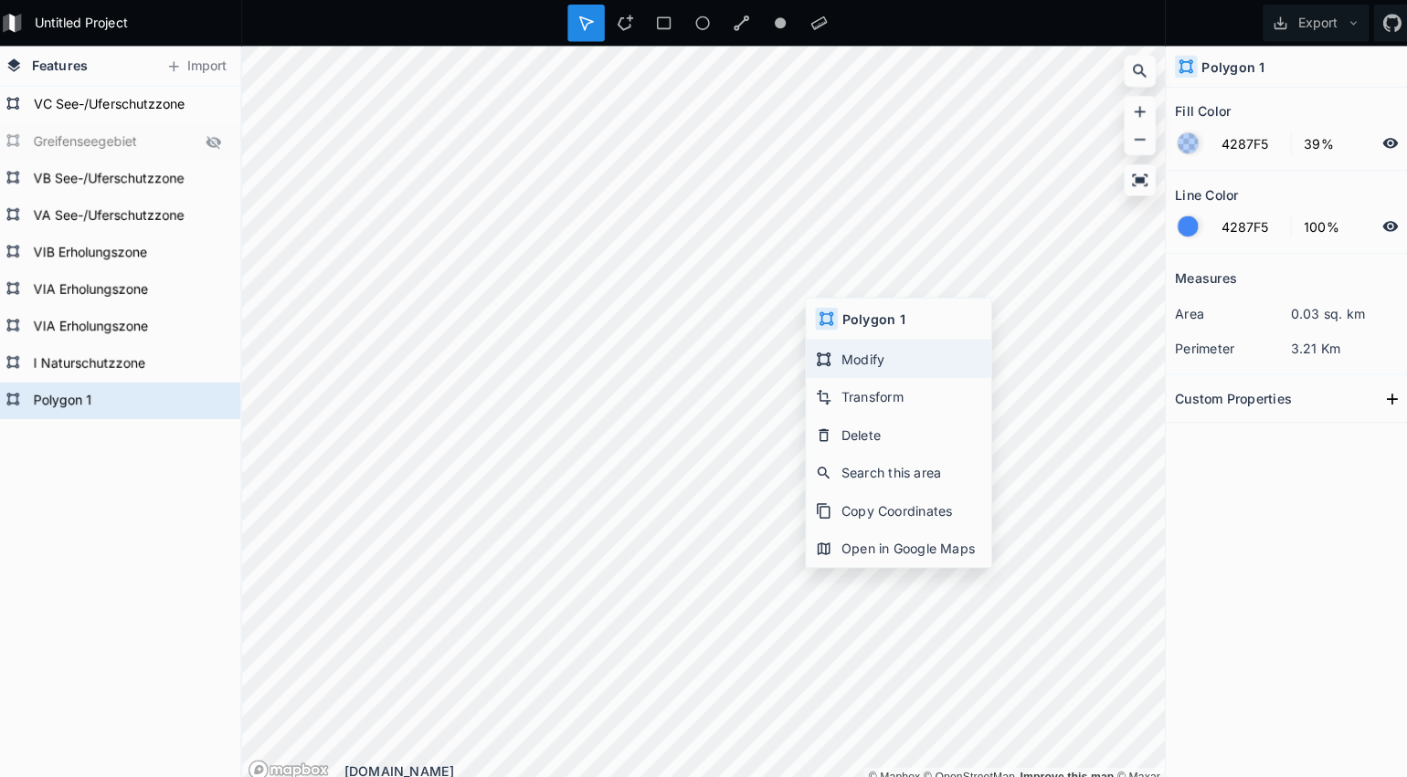
click at [834, 374] on div "Modify" at bounding box center [896, 392] width 183 height 37
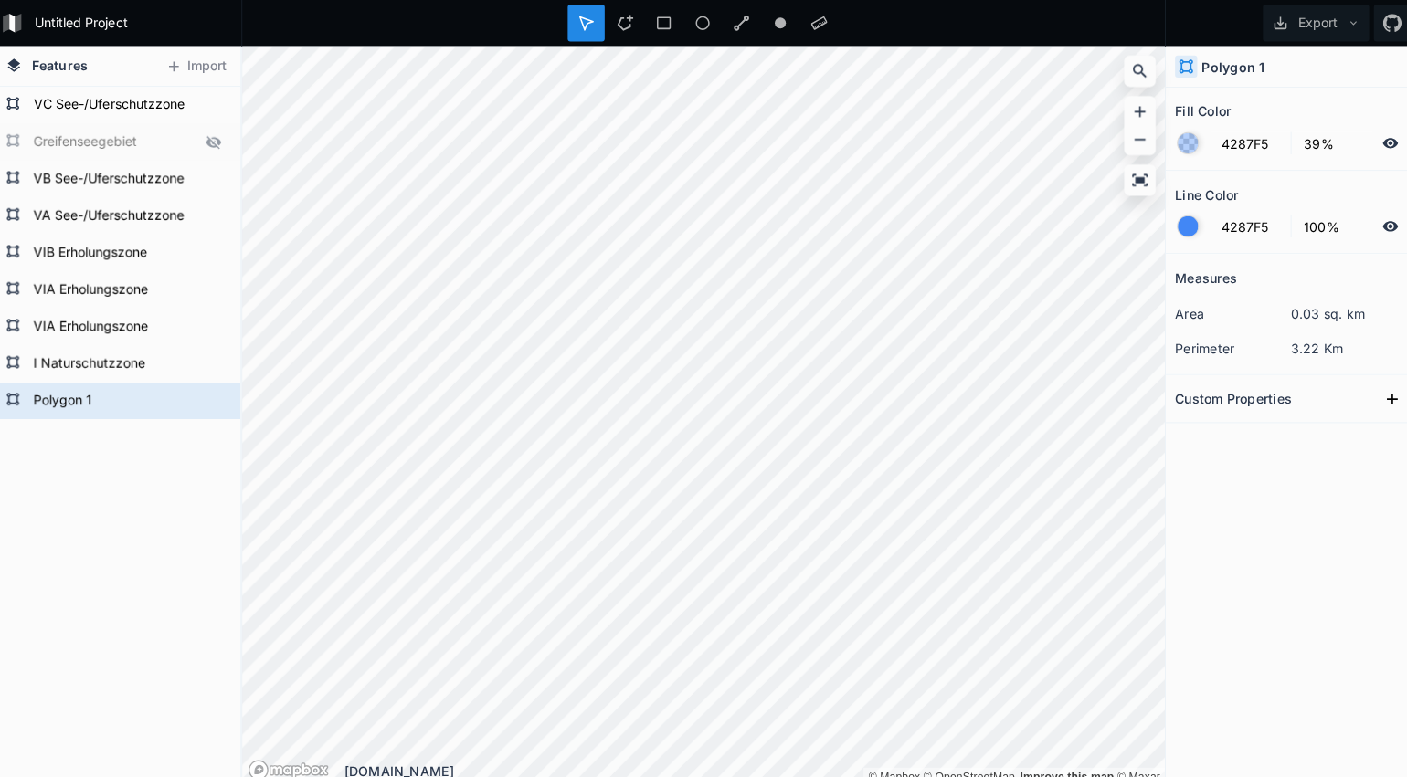
click at [1178, 140] on div at bounding box center [1182, 142] width 20 height 20
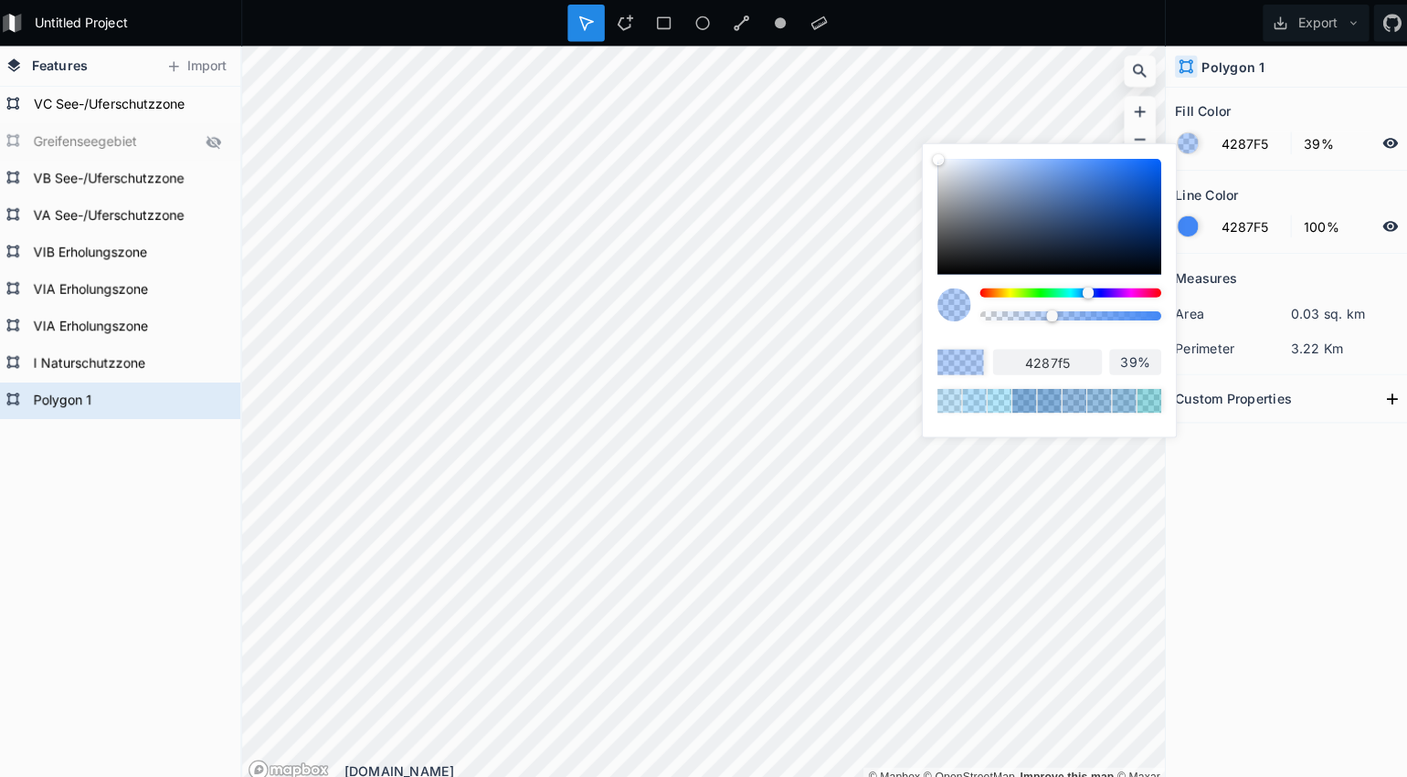
type input "4298F5"
type input "4298f5"
type input "429EF5"
type input "429ef5"
type input "42A4F5"
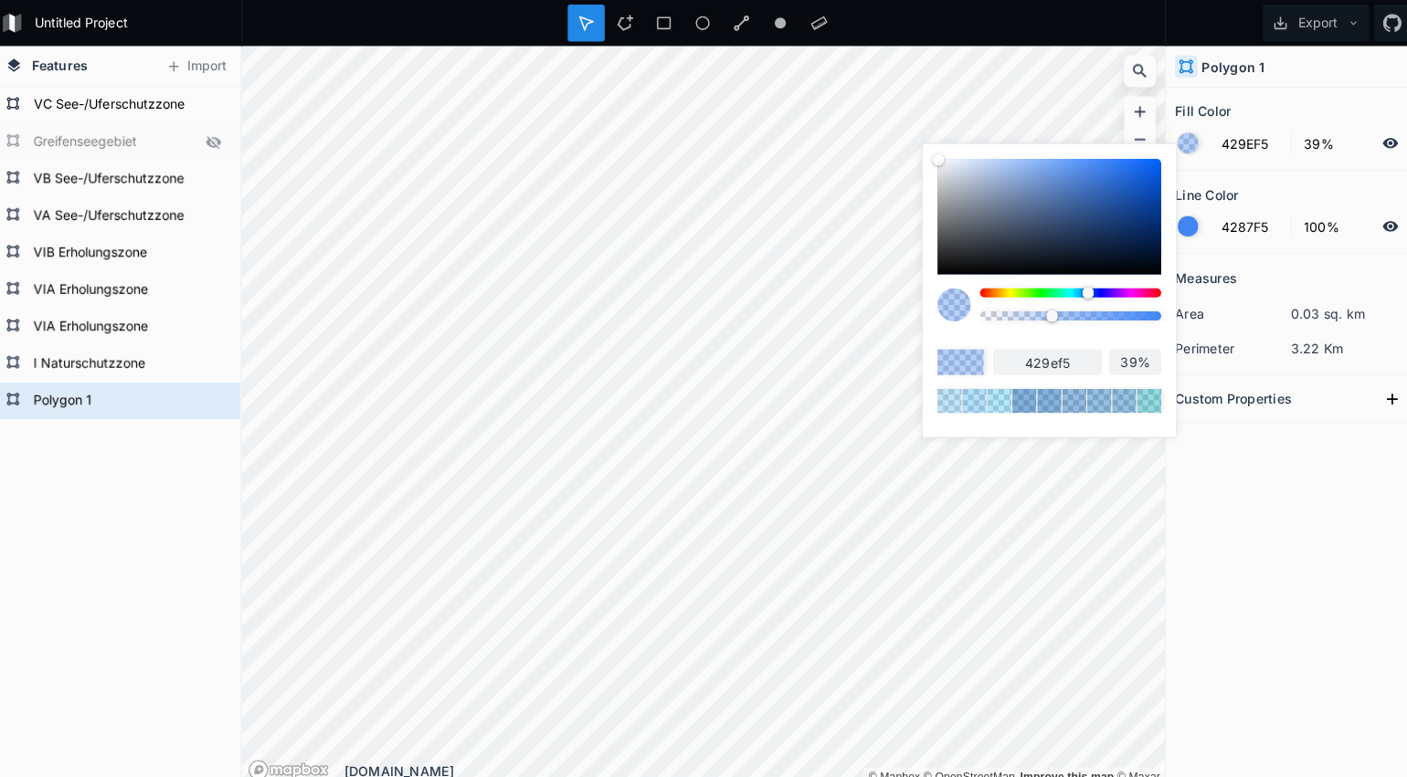
type input "42a4f5"
type input "42AAF5"
type input "42aaf5"
type input "42B6F5"
type input "42b6f5"
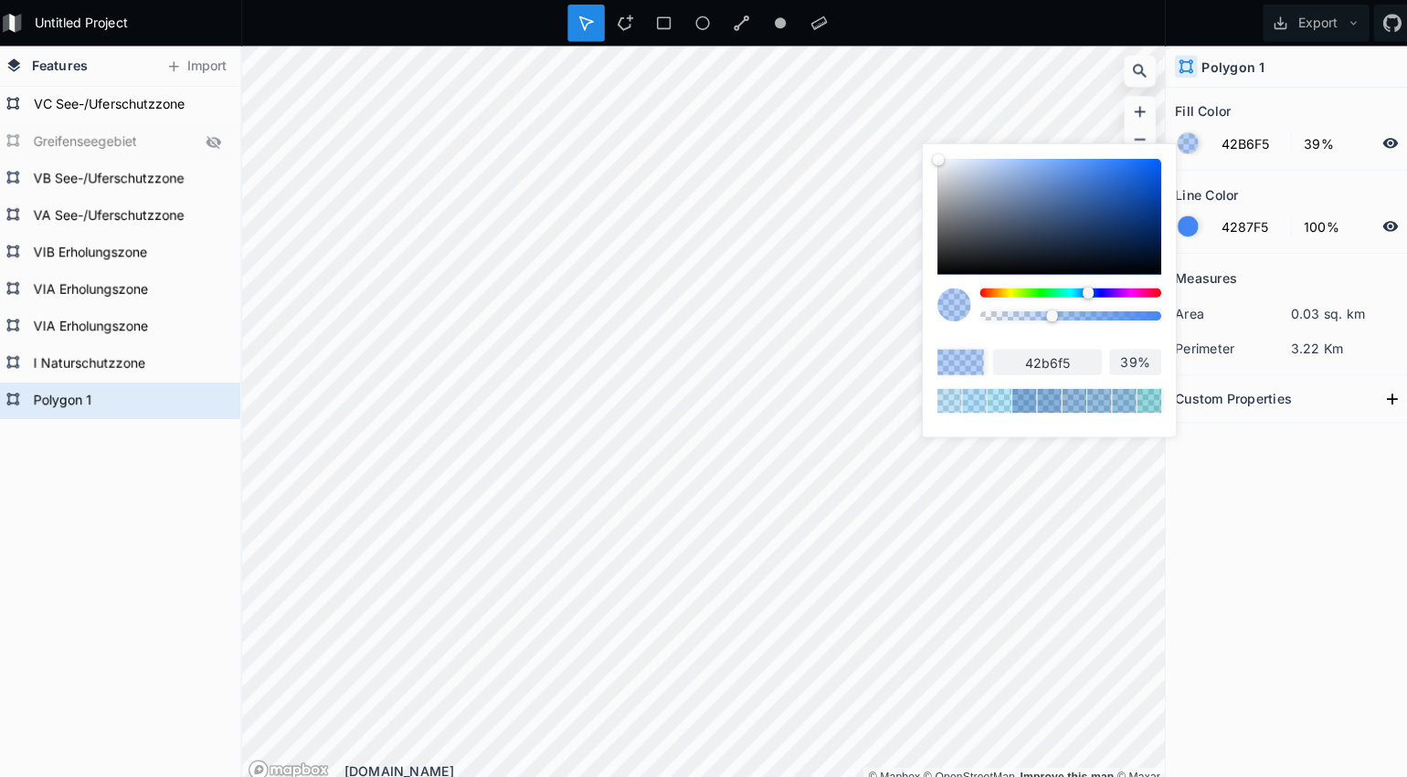
type input "42BCF5"
type input "42bcf5"
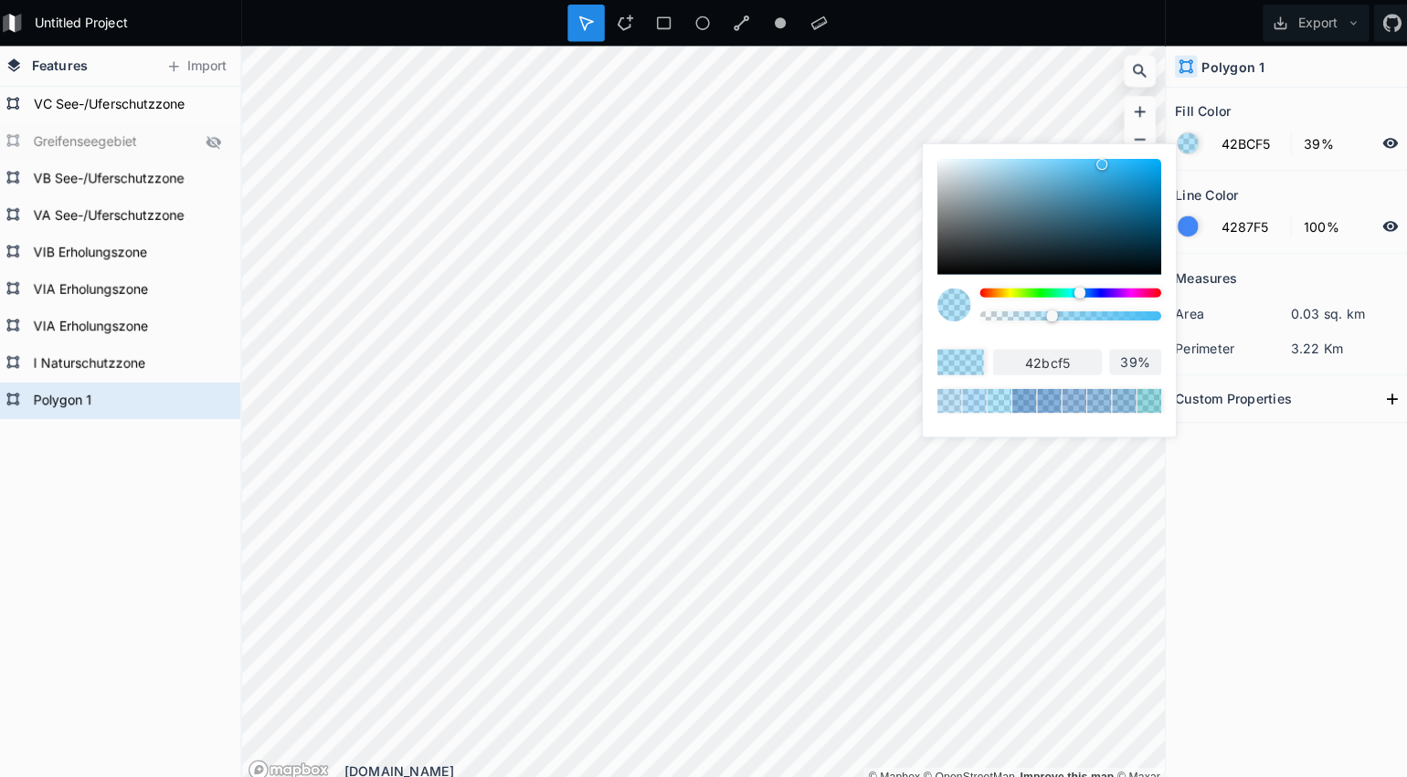
type input "42C2F5"
type input "42c2f5"
type input "42C8F5"
type input "42c8f5"
type input "42CEF5"
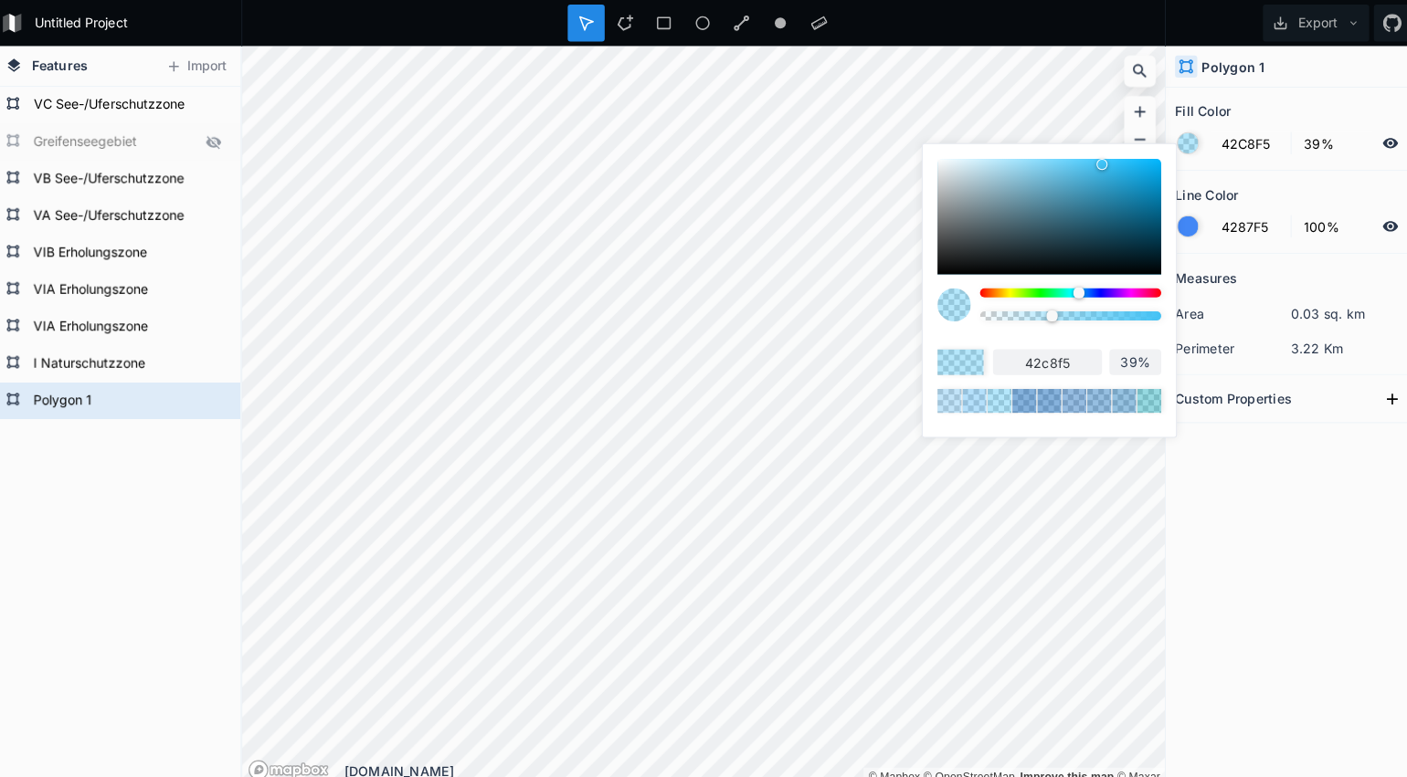
type input "42cef5"
type input "42D4F5"
type input "42d4f5"
type input "42DAF5"
type input "42daf5"
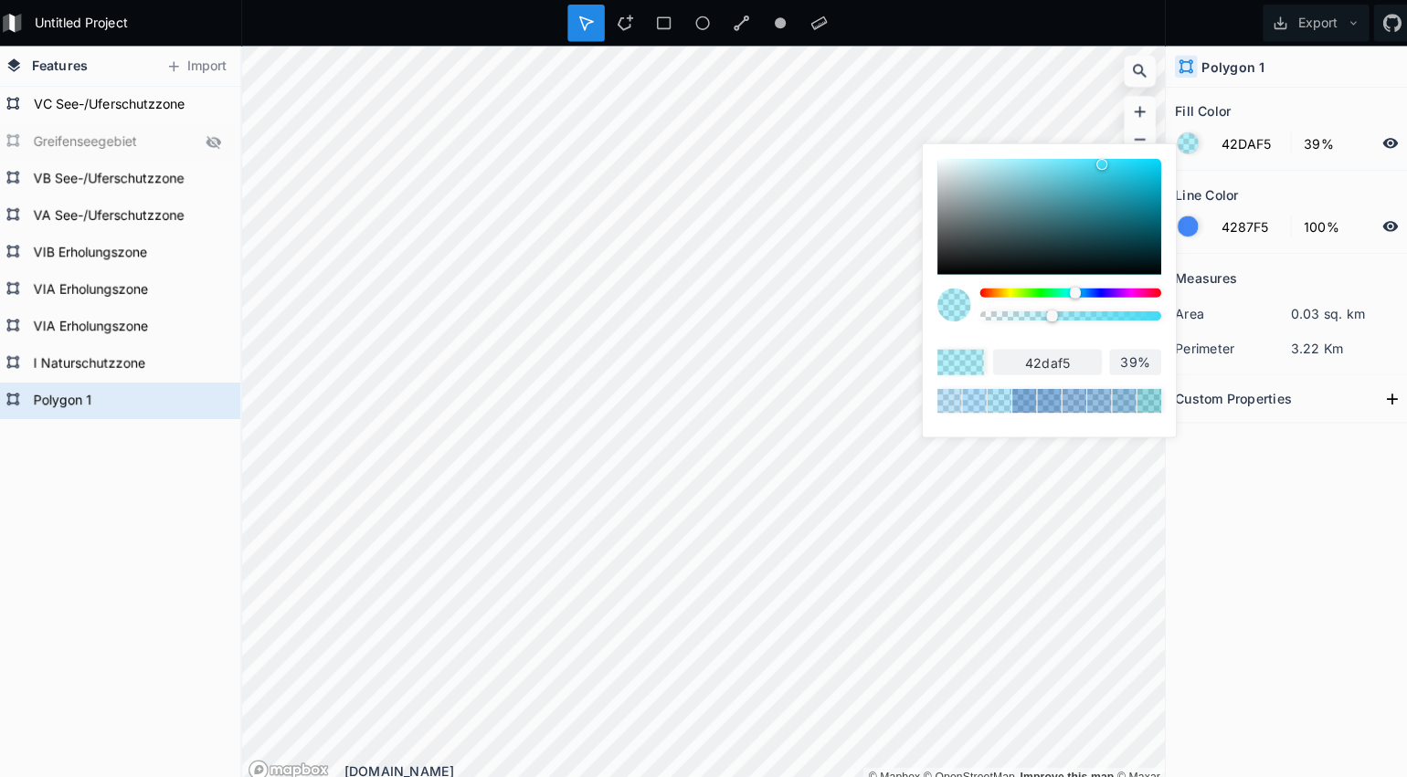
type input "42DDF5"
type input "42ddf5"
type input "42E3F5"
type input "42e3f5"
type input "42E9F5"
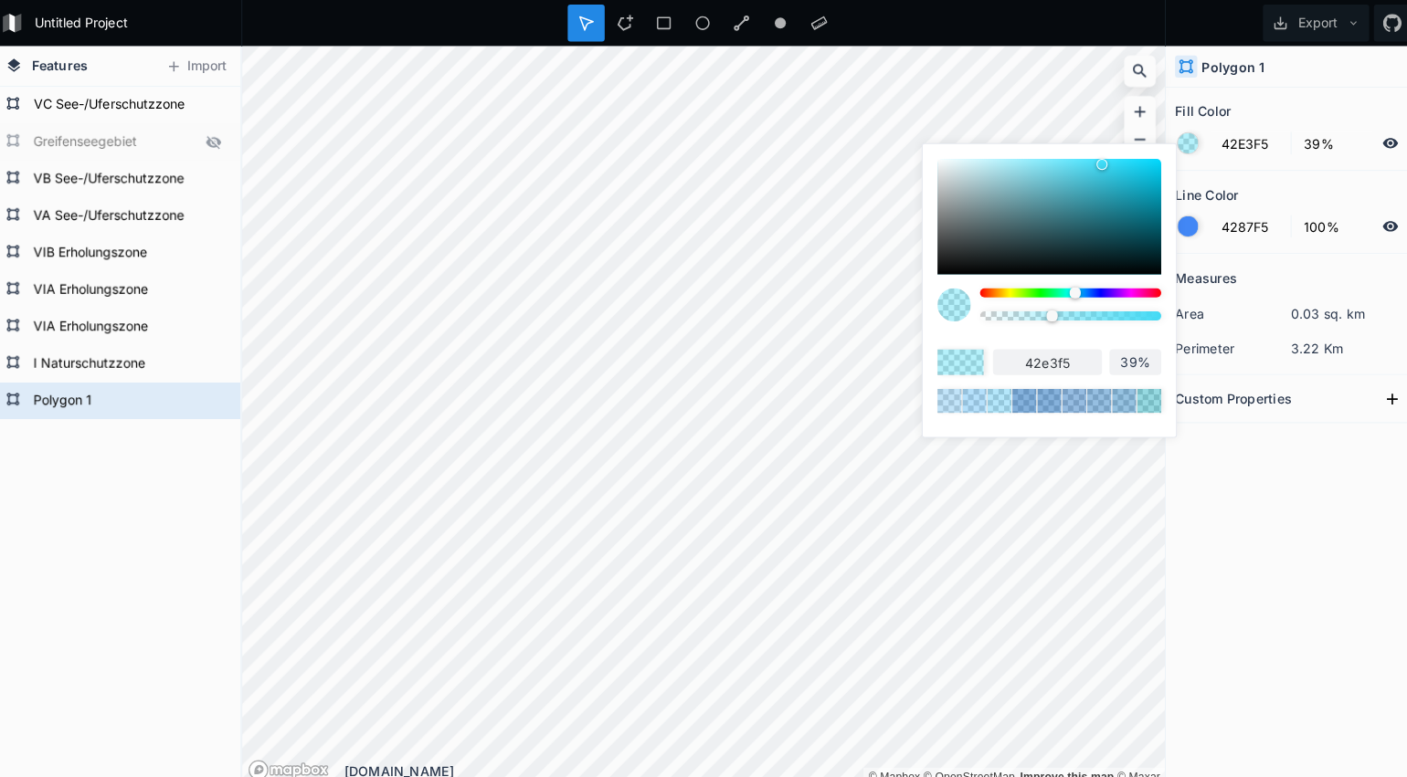
type input "42e9f5"
type input "42EFF5"
type input "42eff5"
type input "42F5F5"
type input "42f5f5"
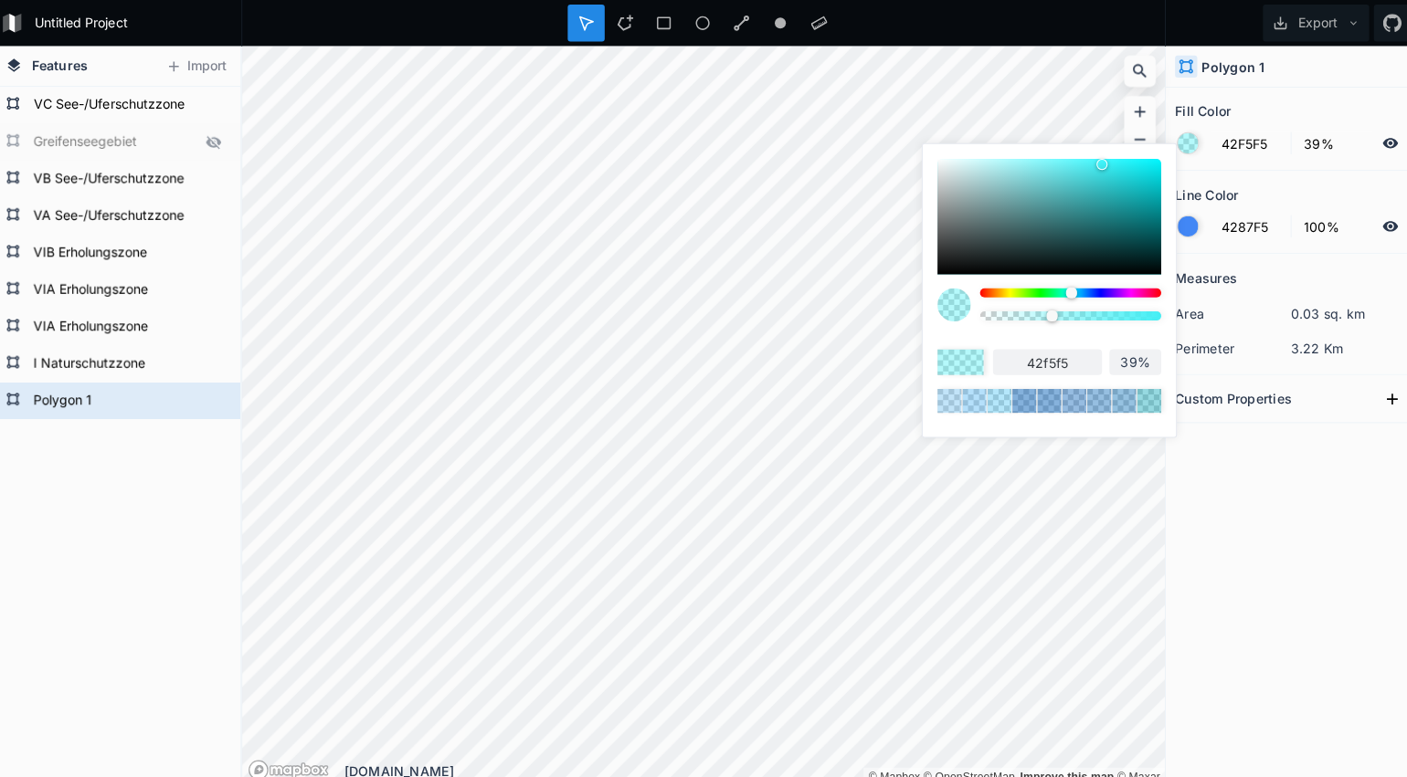
type input "42F5EF"
type input "42f5ef"
type input "42F5E9"
type input "42f5e9"
type input "42F5E3"
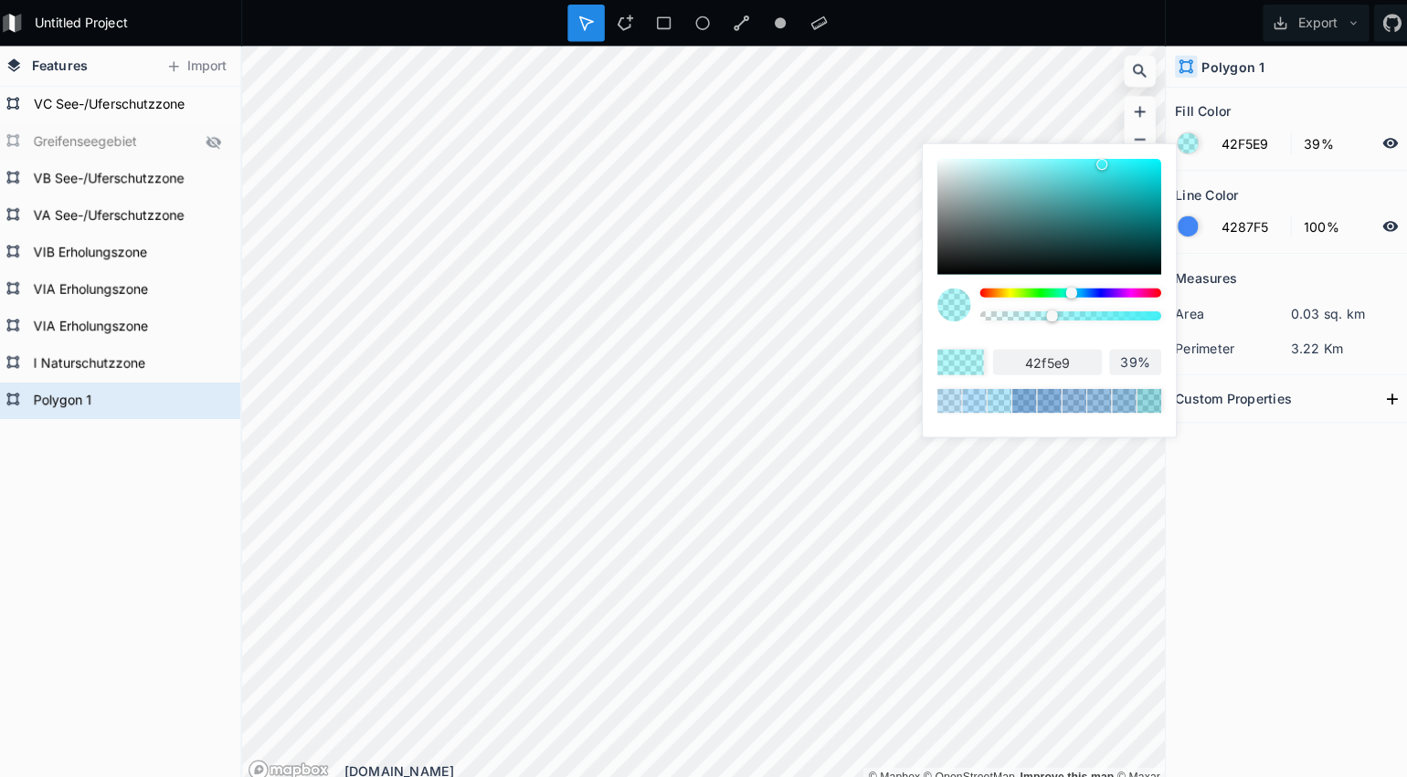
type input "42f5e3"
type input "42F5DD"
type input "42f5dd"
type input "42F5D7"
type input "42f5d7"
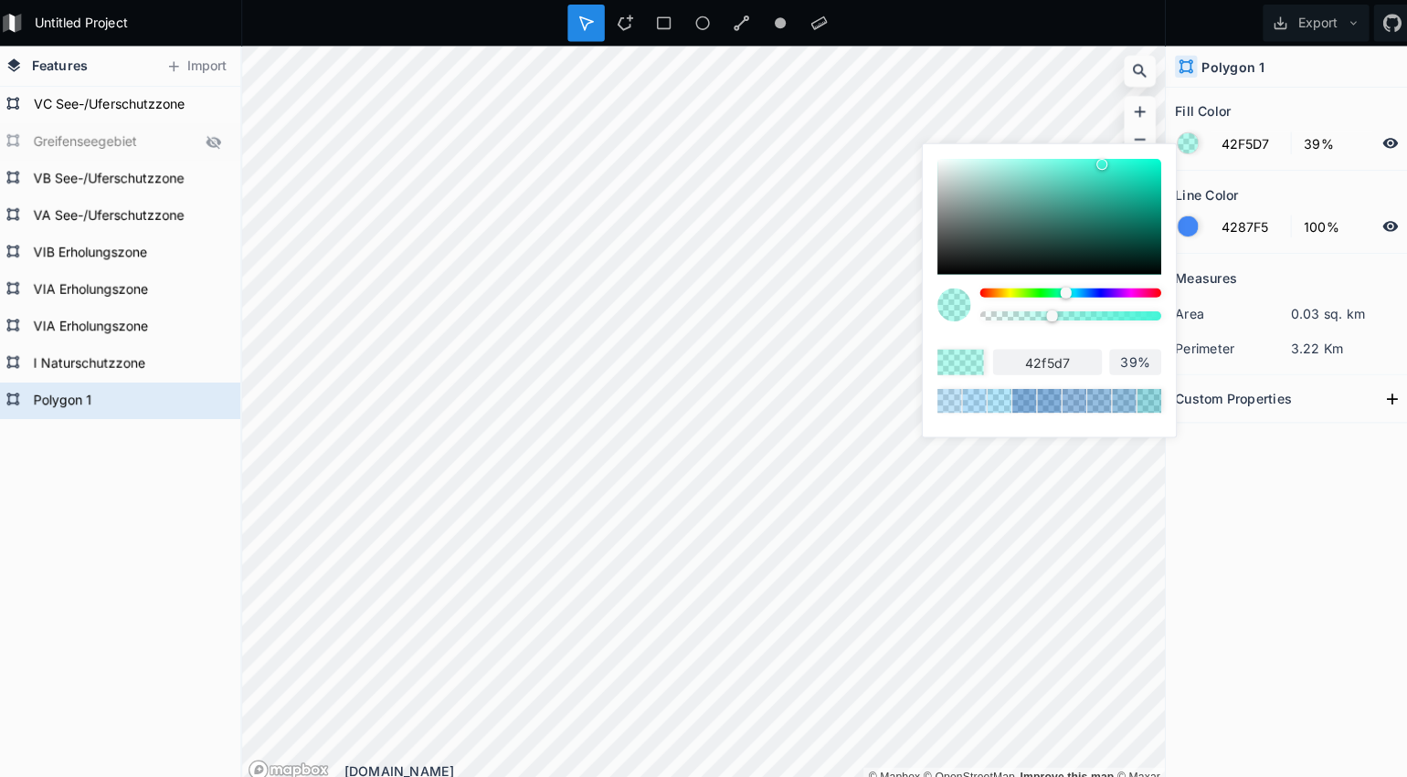
type input "42F5DD"
type input "42f5dd"
drag, startPoint x: 1072, startPoint y: 290, endPoint x: 1055, endPoint y: 290, distance: 17.4
click at [1056, 290] on div at bounding box center [1061, 289] width 11 height 11
type input "3FF2DA"
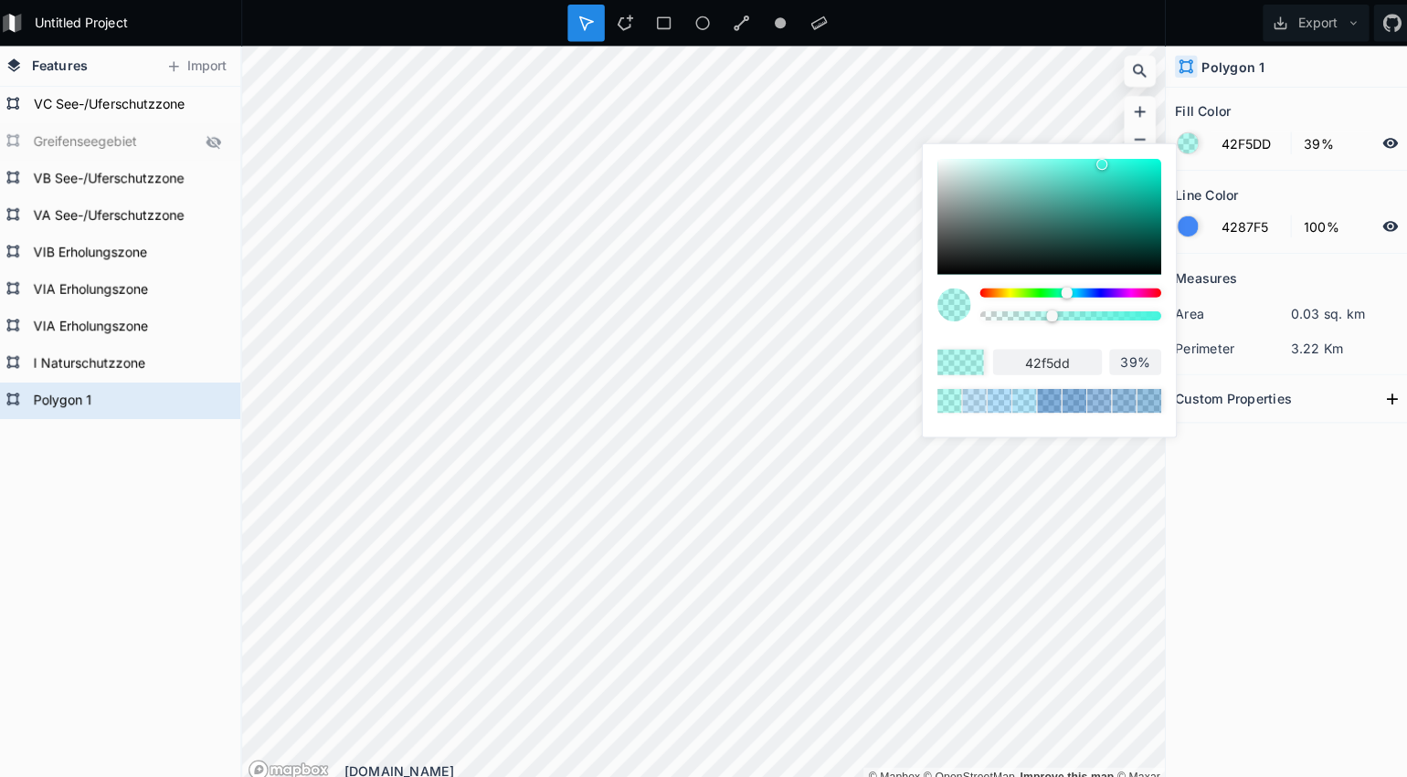
type input "3ff2da"
type input "3CF0D8"
type input "3cf0d8"
type input "3AF0D7"
type input "3af0d7"
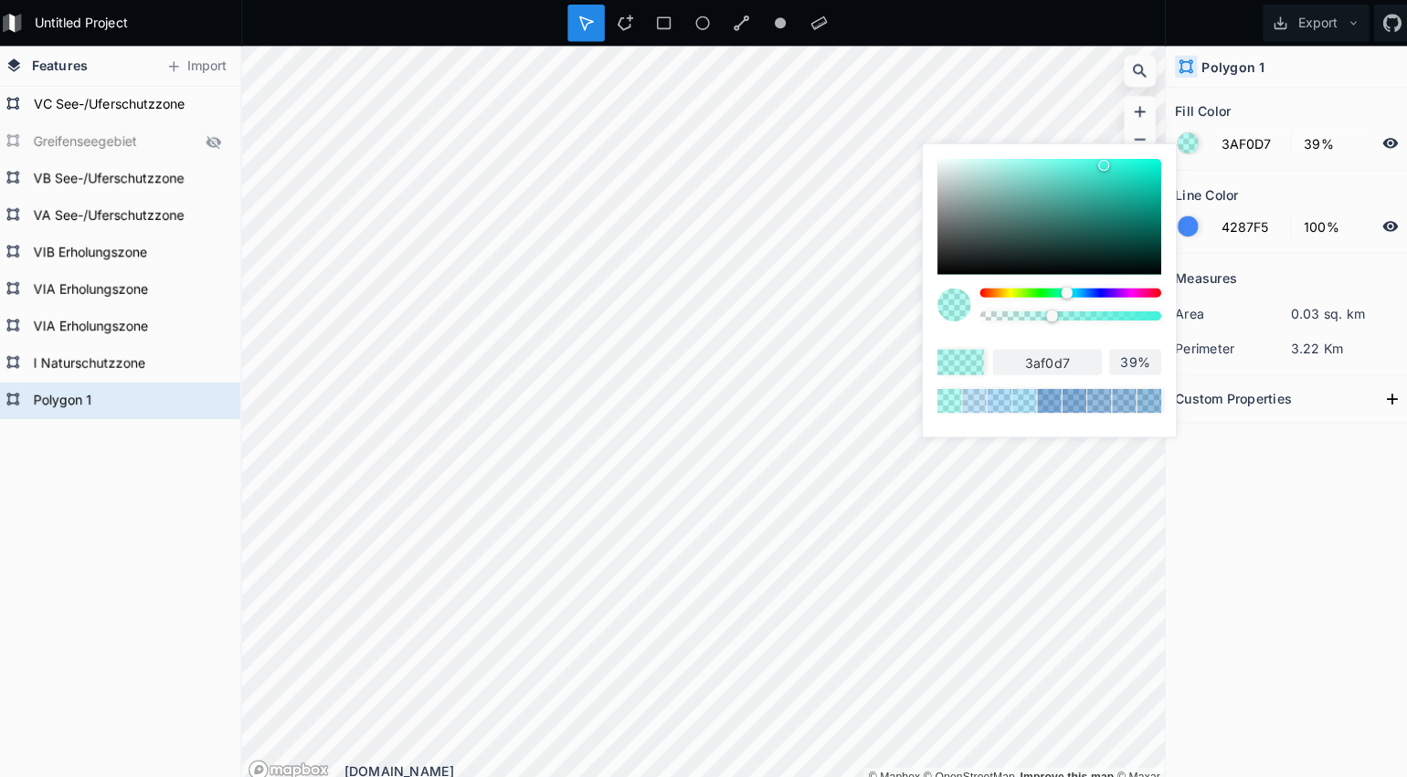
type input "39EDD5"
type input "39edd5"
type input "37EDD5"
type input "37edd5"
type input "36EBD3"
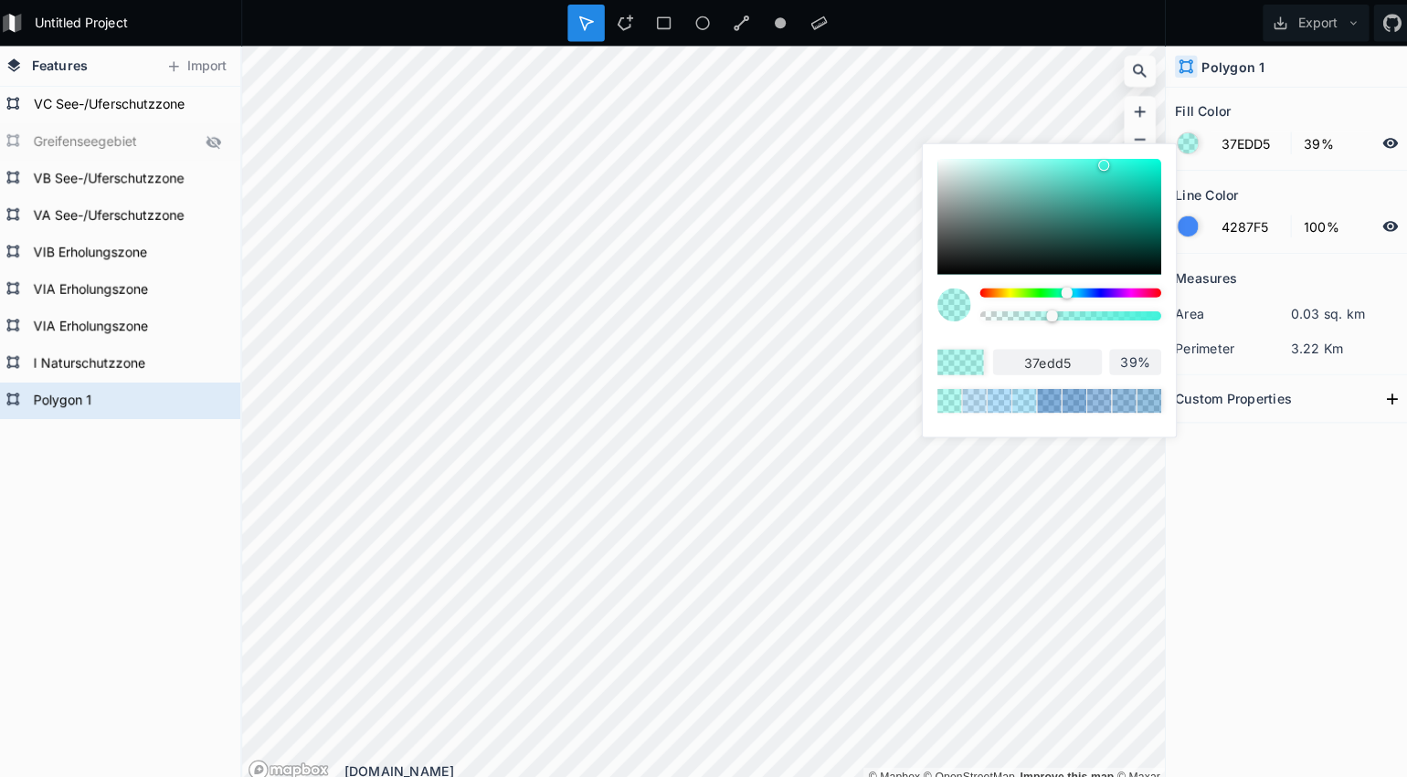
type input "36ebd3"
type input "34EBD2"
type input "34ebd2"
type input "33E8D0"
type input "33e8d0"
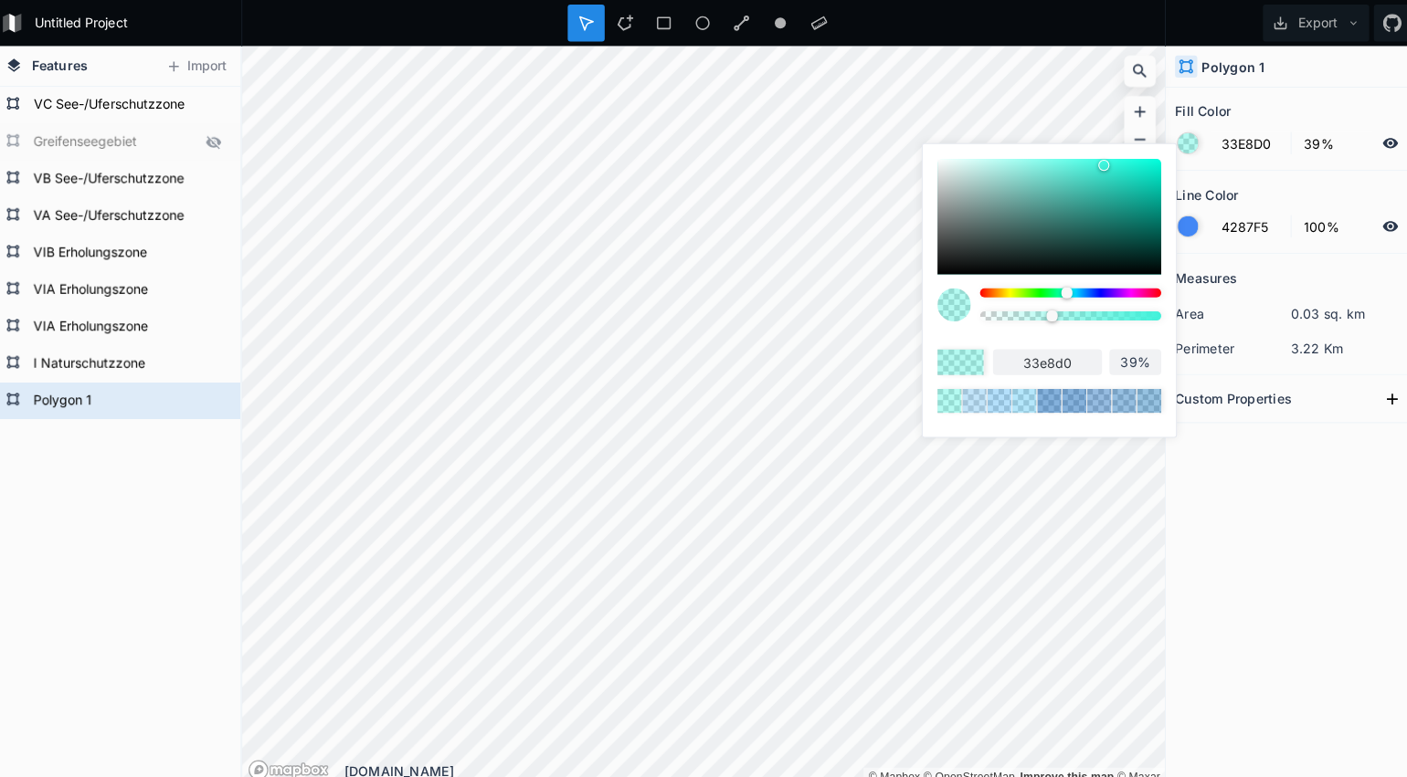
type input "30E6CD"
type input "30e6cd"
type input "2DE0C8"
type input "2de0c8"
type input "2ADEC6"
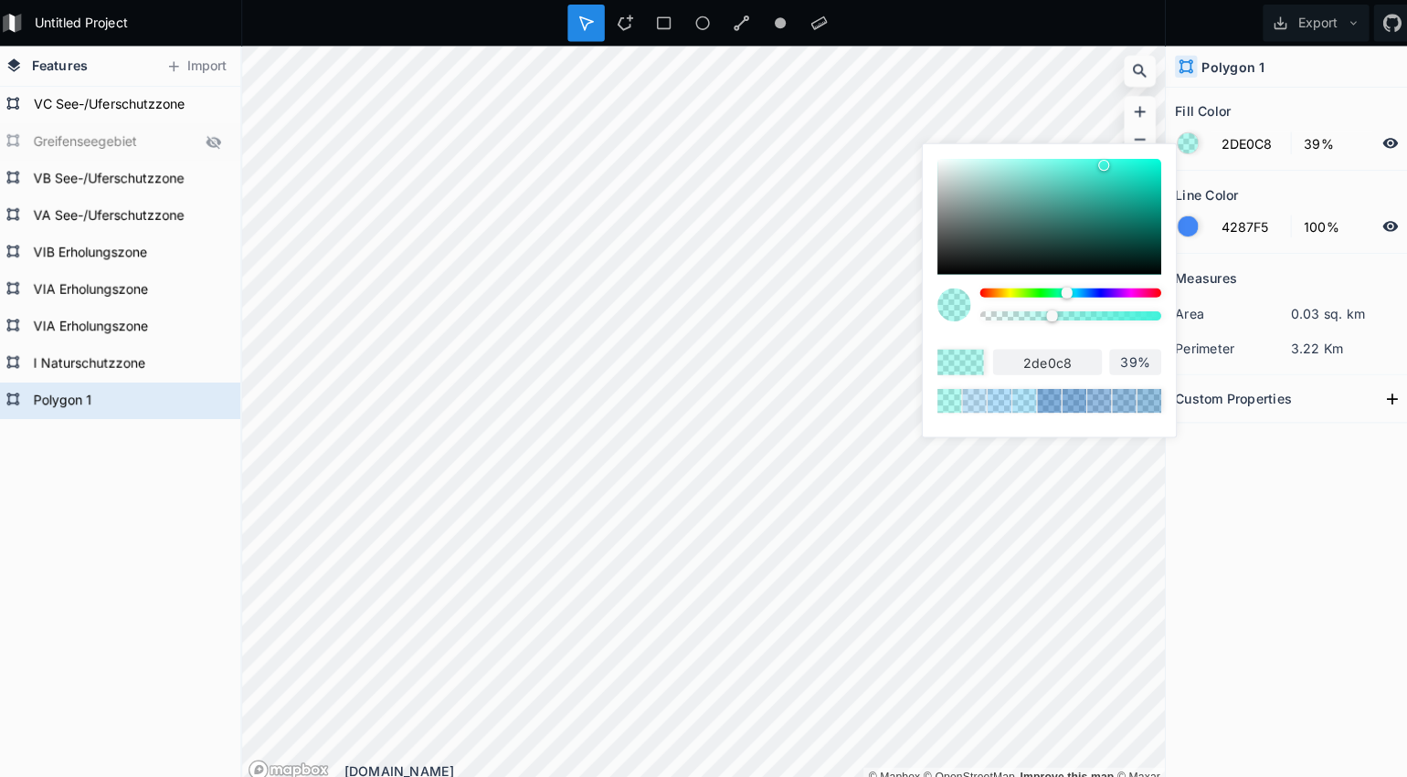
type input "2adec6"
type input "27DBC3"
type input "27dbc3"
type input "24D6BE"
type input "24d6be"
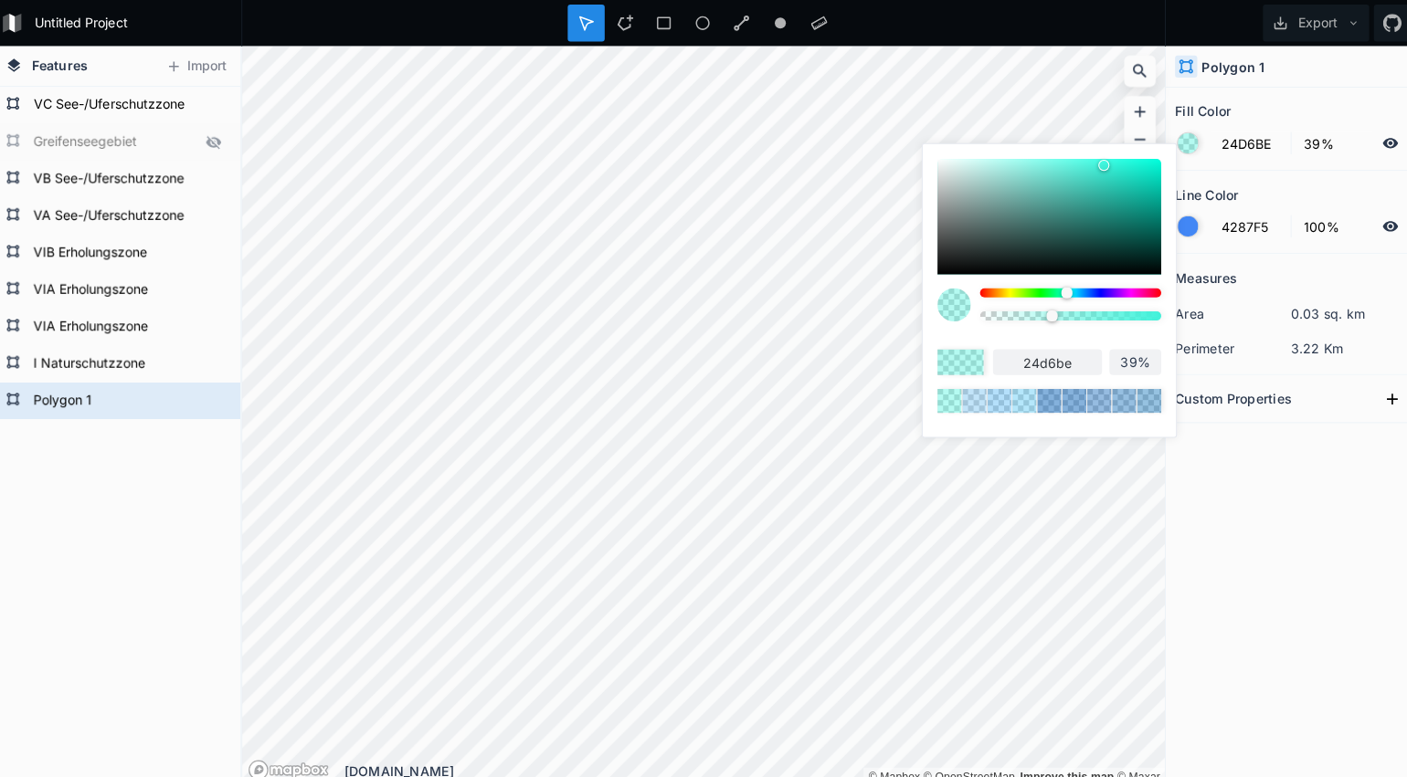
type input "24D1BA"
type input "24d1ba"
type input "21CFB7"
type input "21cfb7"
type input "1FCCB5"
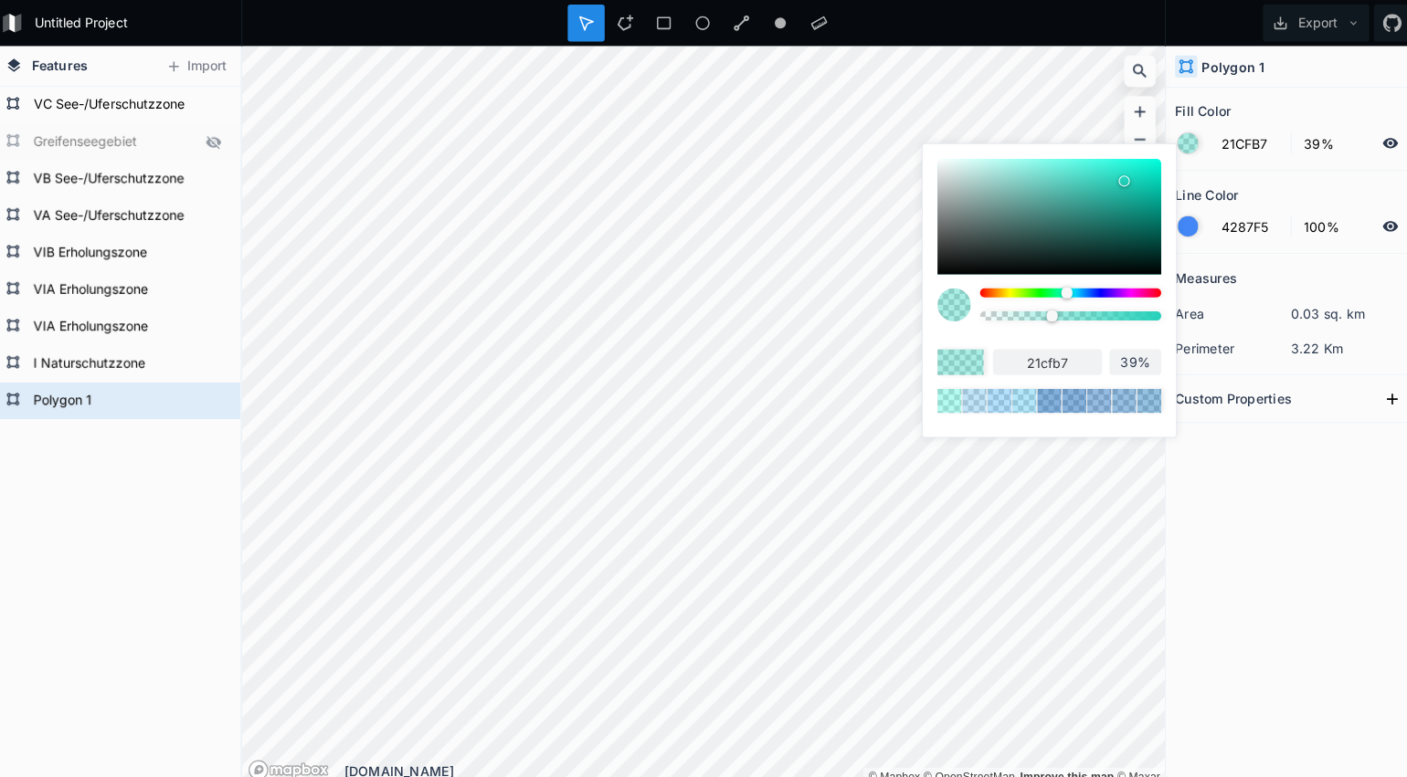
type input "1fccb5"
type input "1CC9B2"
type input "1cc9b2"
type input "1AC7B0"
type input "1ac7b0"
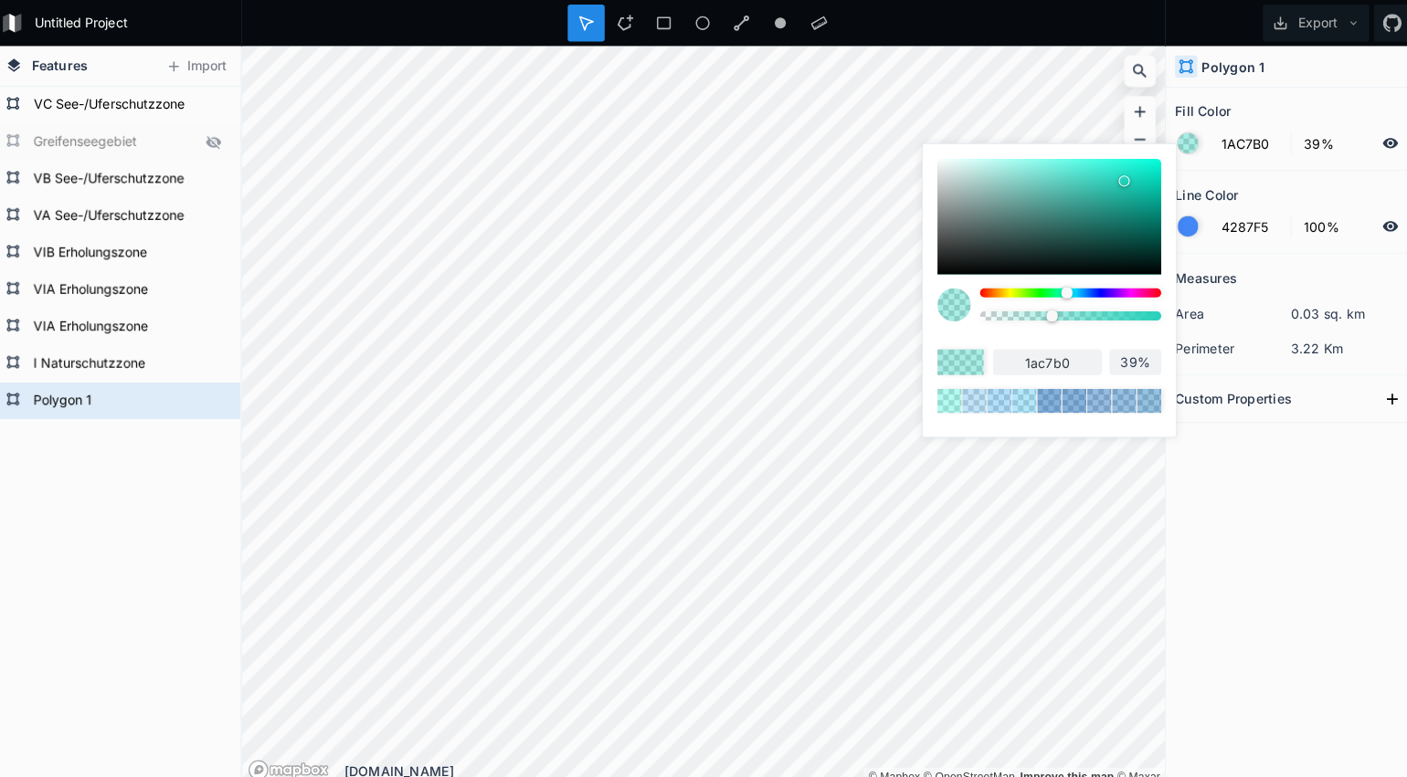
type input "1AC4AE"
type input "1ac4ae"
type input "17BFA9"
type input "17bfa9"
drag, startPoint x: 1091, startPoint y: 163, endPoint x: 1136, endPoint y: 196, distance: 56.1
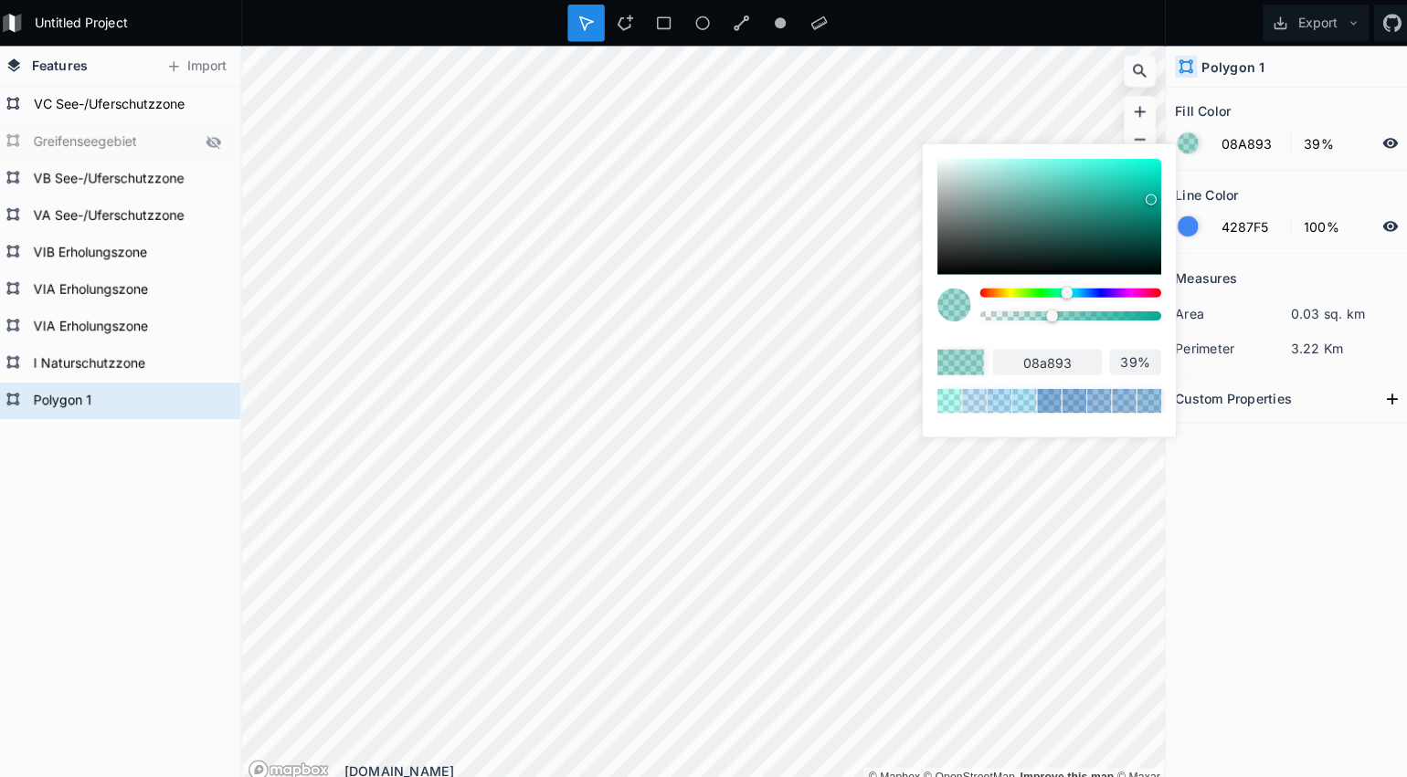
click at [1140, 196] on div at bounding box center [1145, 197] width 11 height 11
click at [1190, 228] on form "4287F5 100%" at bounding box center [1283, 223] width 228 height 35
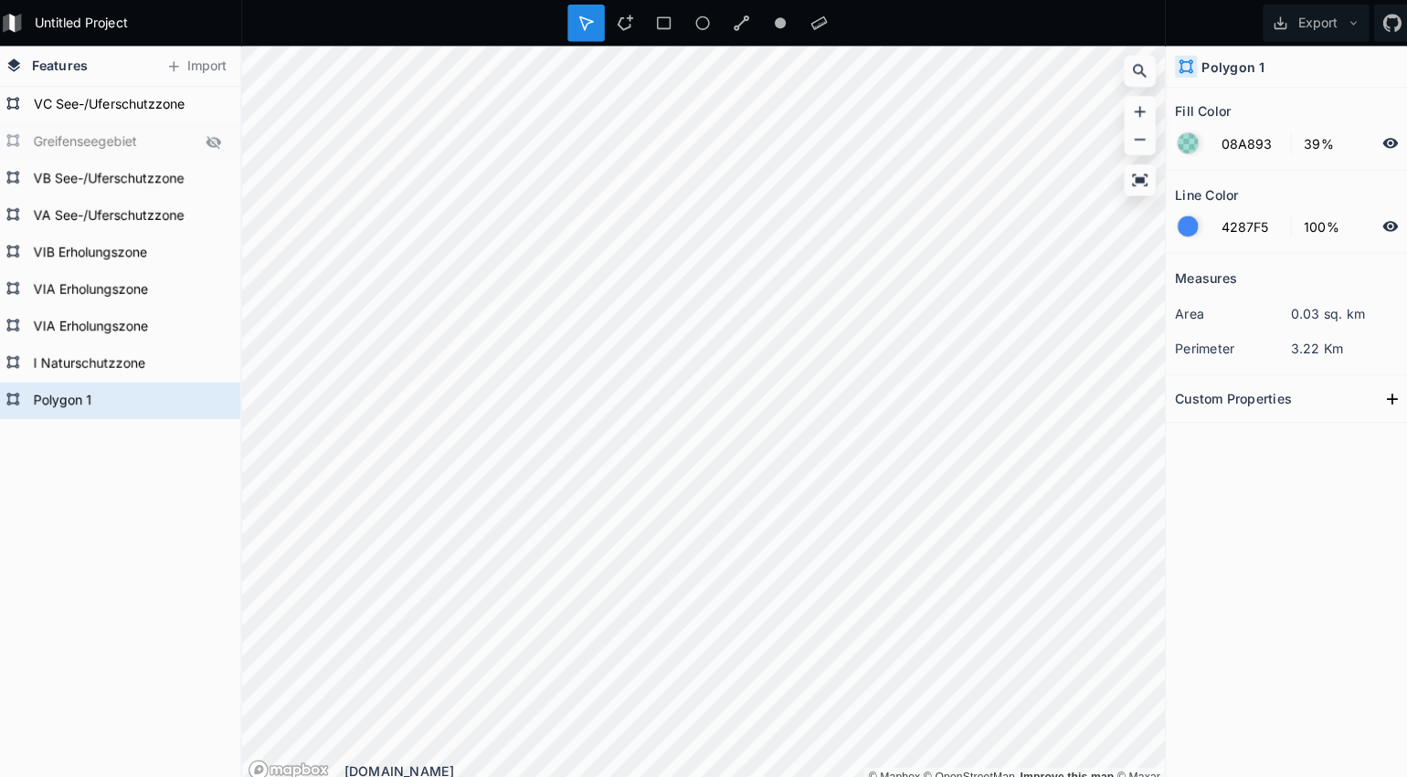
click at [1172, 227] on div at bounding box center [1182, 224] width 20 height 20
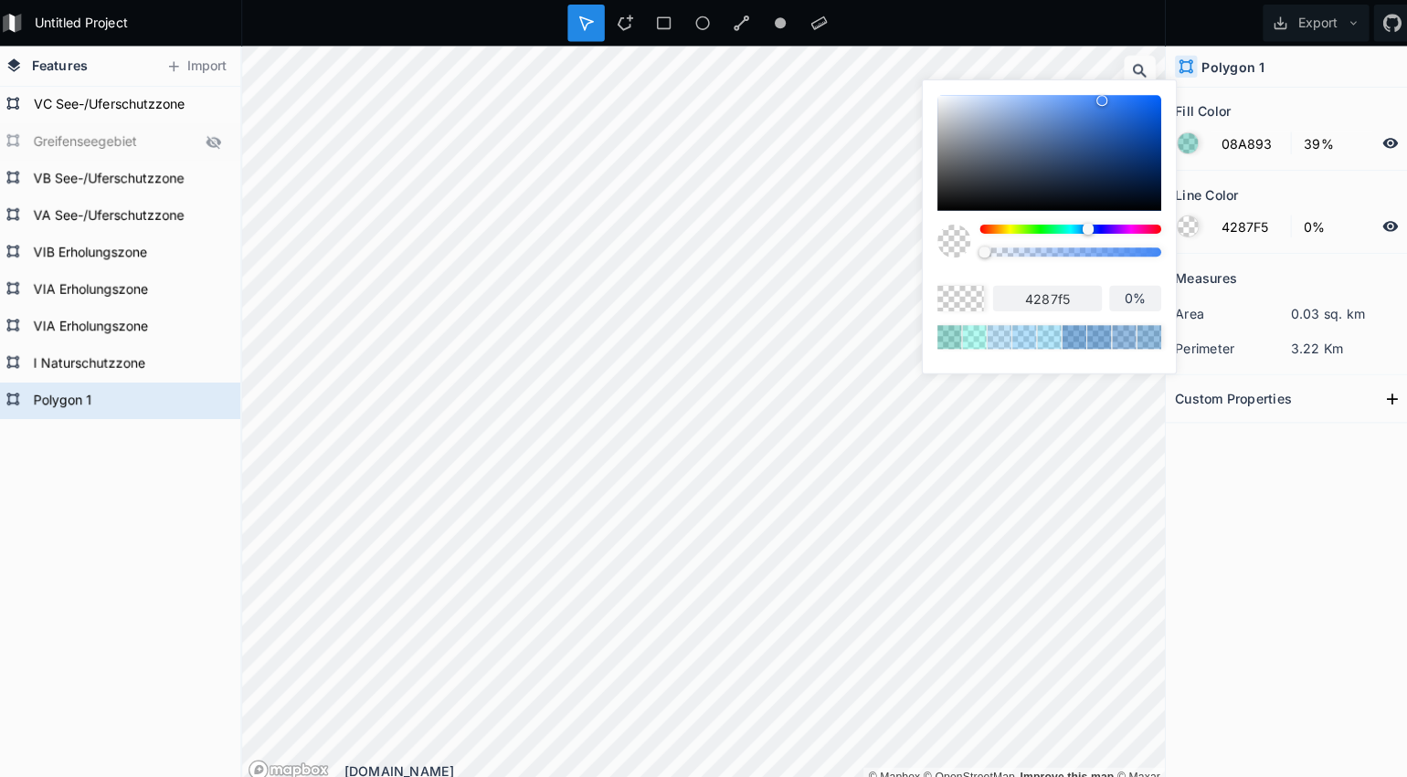
click at [908, 236] on body "Untitled Project Export Features Import Polygon 1 I Naturschutzzone VIA Erholun…" at bounding box center [703, 388] width 1407 height 777
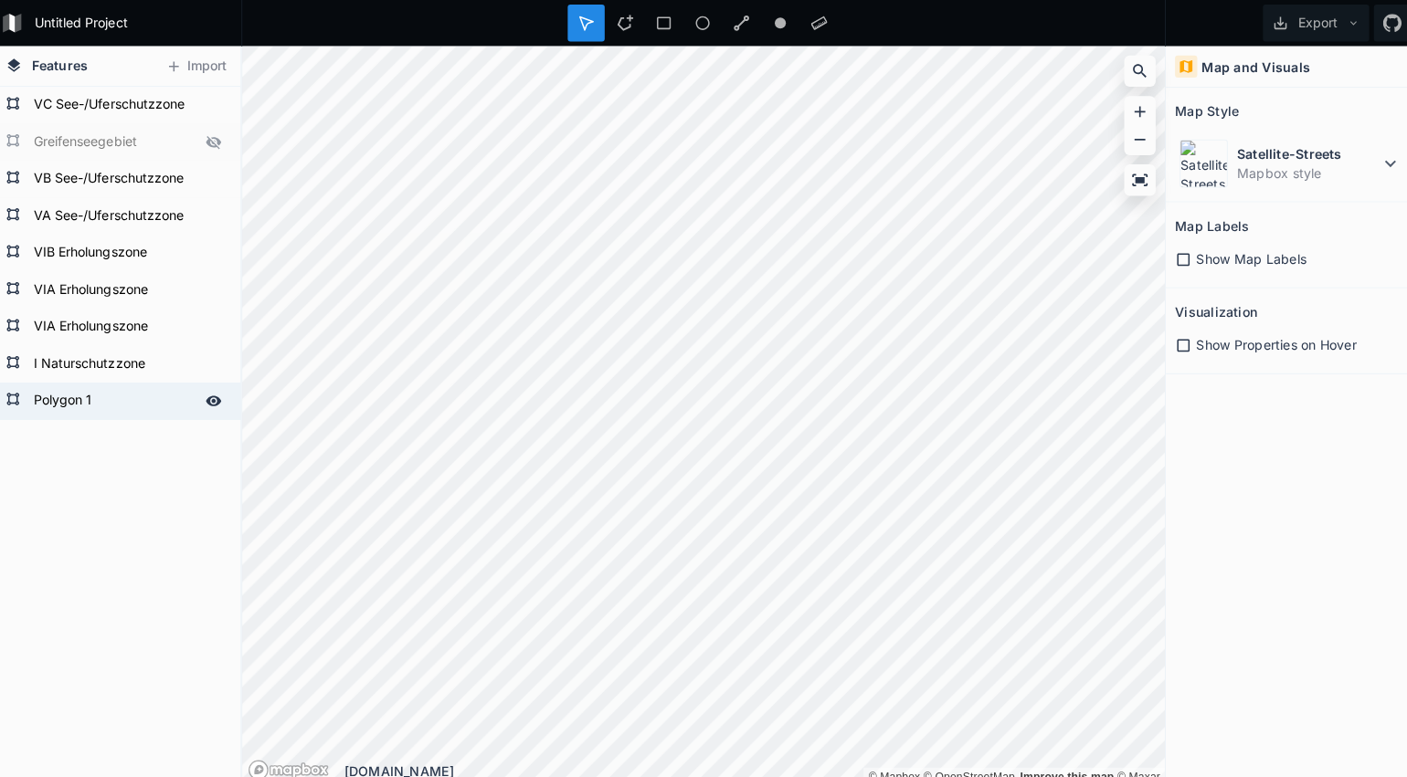
click at [74, 391] on form "Polygon 1" at bounding box center [121, 396] width 171 height 27
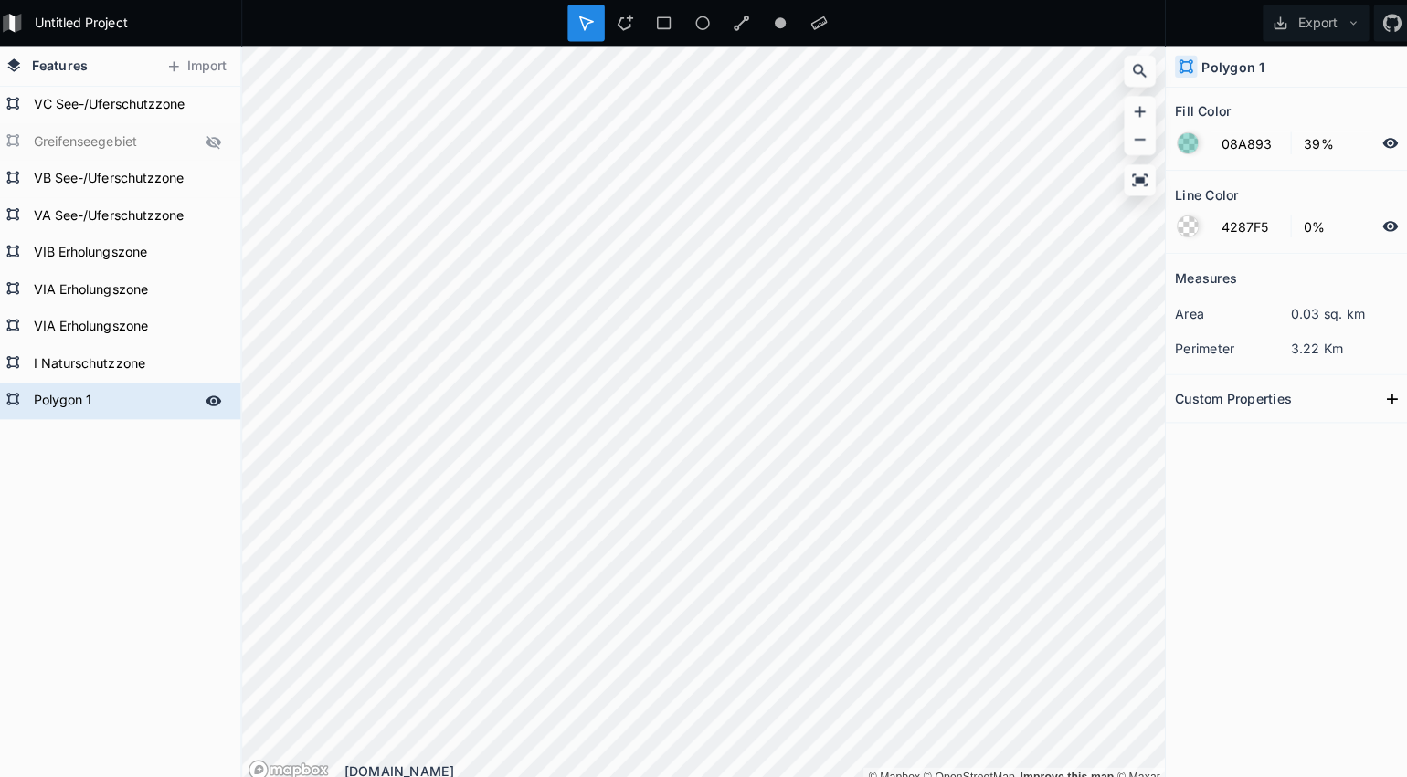
click at [74, 391] on form "Polygon 1" at bounding box center [121, 396] width 171 height 27
click input "submit" at bounding box center [0, 0] width 0 height 0
